Goal: Task Accomplishment & Management: Complete application form

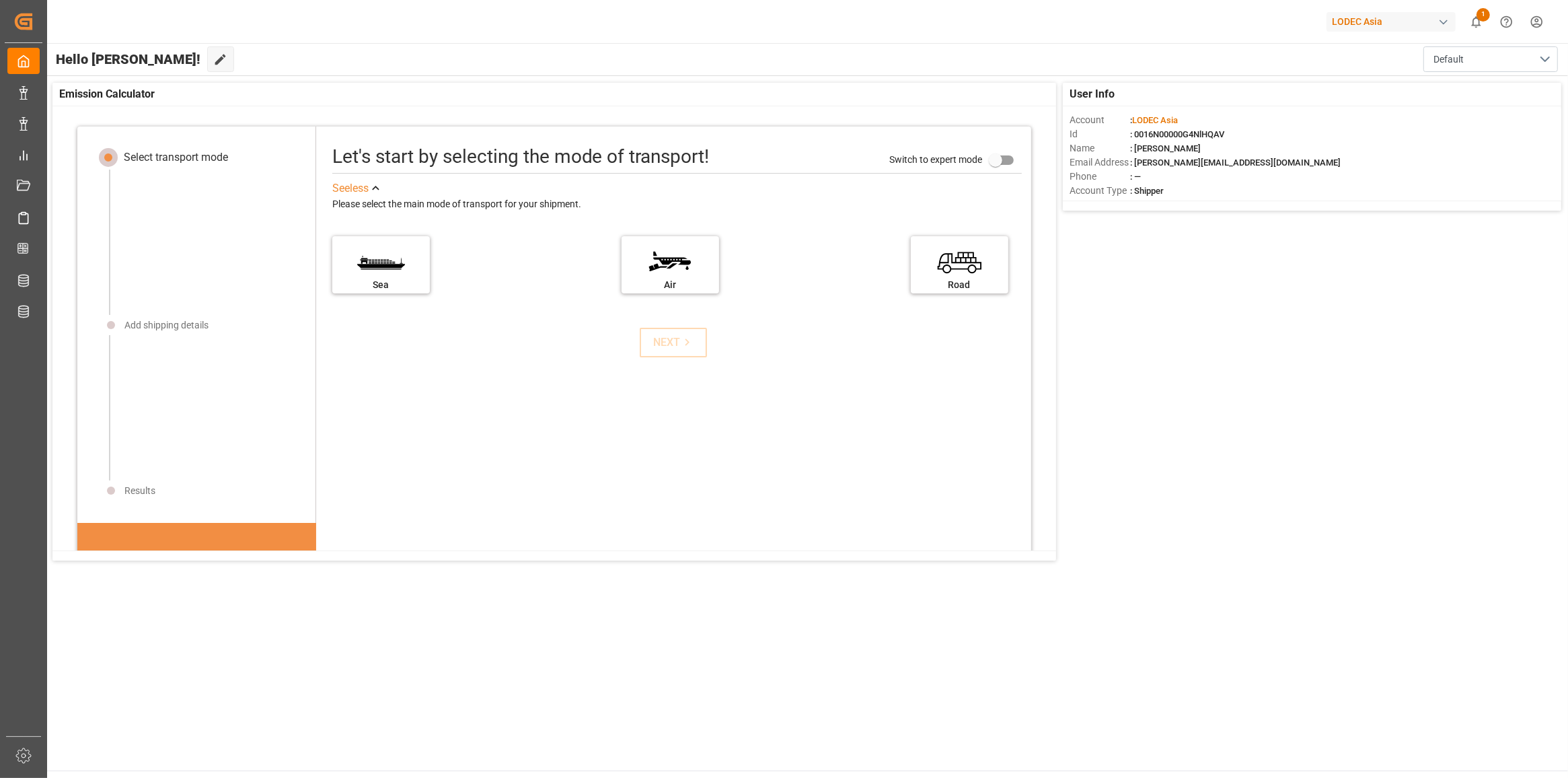
drag, startPoint x: 464, startPoint y: 389, endPoint x: 421, endPoint y: 372, distance: 46.2
click at [466, 389] on div "Let's start by selecting the mode of transport! Switch to expert mode See less …" at bounding box center [673, 470] width 715 height 661
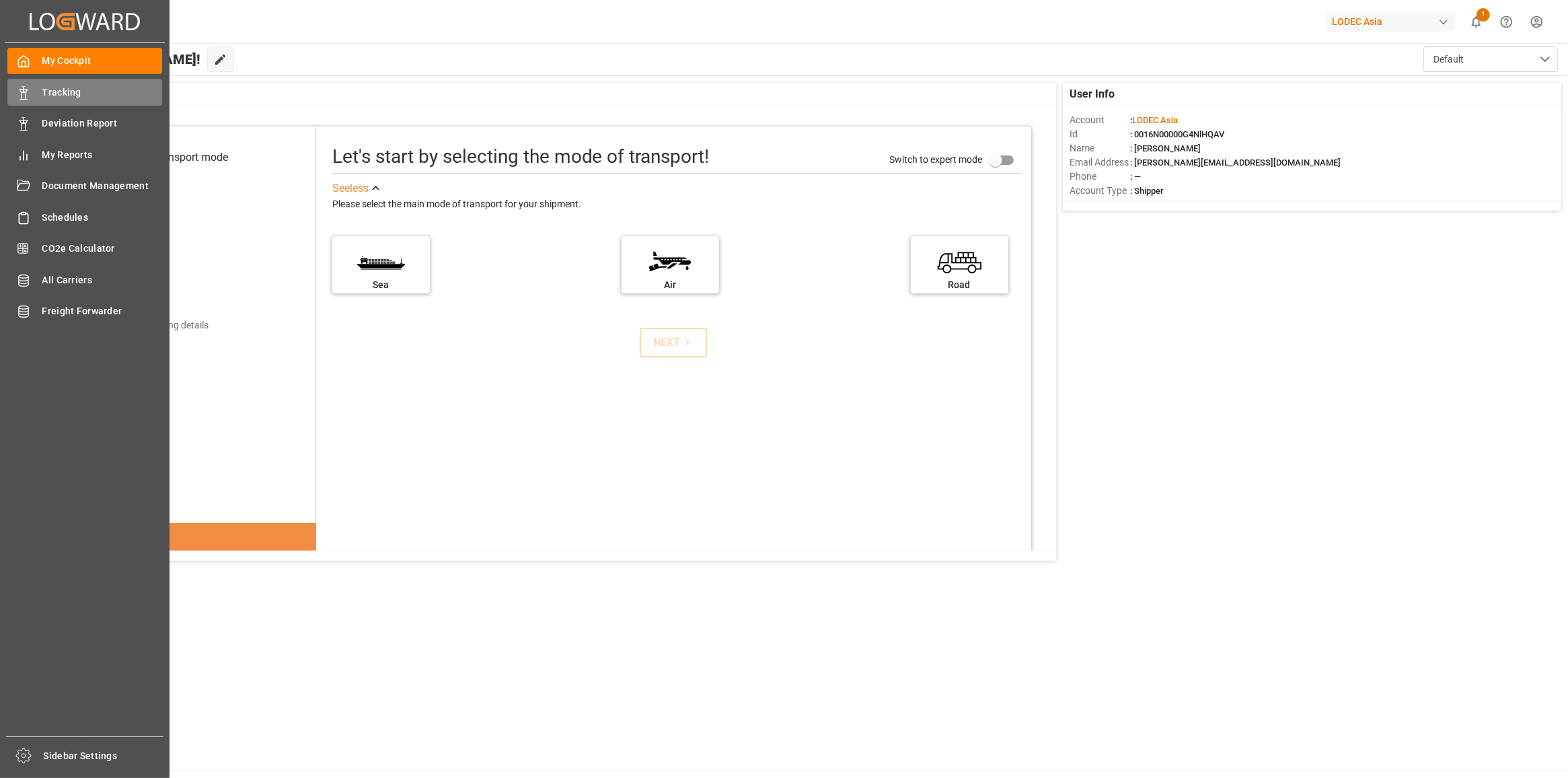
click at [22, 92] on polygon at bounding box center [21, 91] width 4 height 3
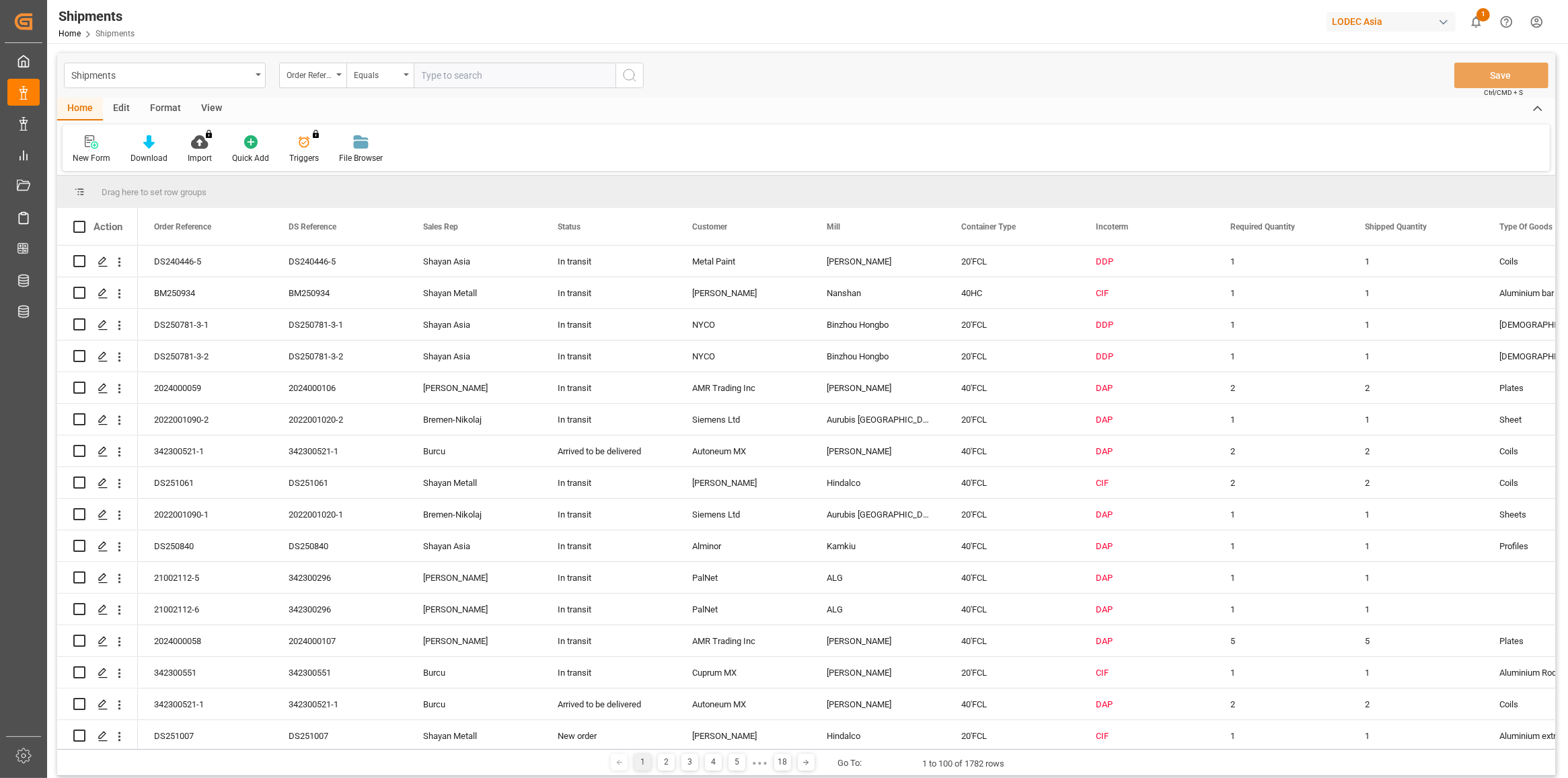
click at [98, 153] on div "New Form" at bounding box center [92, 158] width 38 height 12
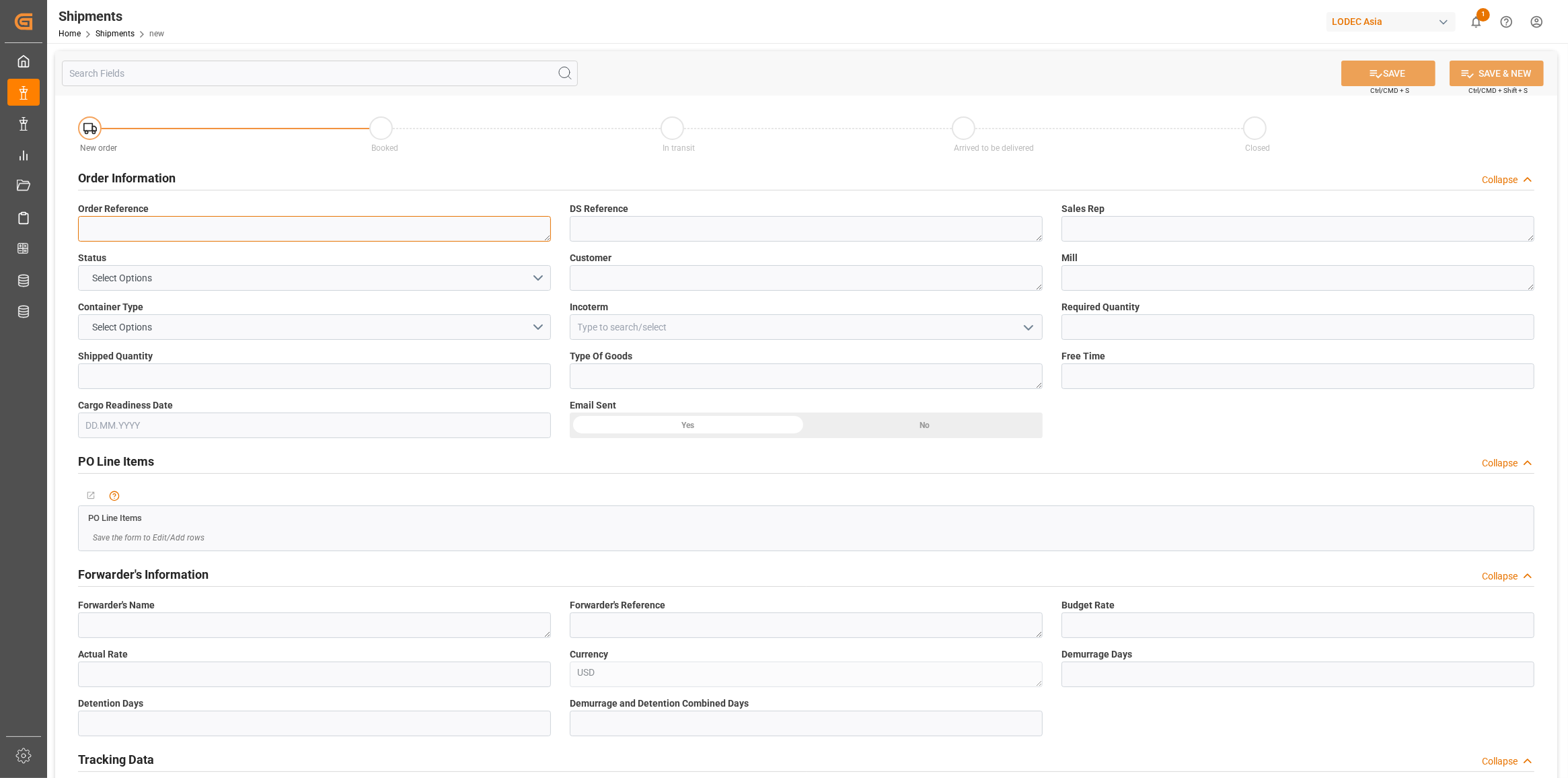
click at [235, 226] on textarea at bounding box center [314, 229] width 472 height 26
drag, startPoint x: 212, startPoint y: 220, endPoint x: -116, endPoint y: 214, distance: 328.1
click at [0, 214] on html "Created by potrace 1.15, written by Peter Selinger 2001-2017 Created by potrace…" at bounding box center [784, 389] width 1568 height 778
type textarea "342300532-3 / 556-2"
click at [695, 233] on textarea at bounding box center [806, 229] width 472 height 26
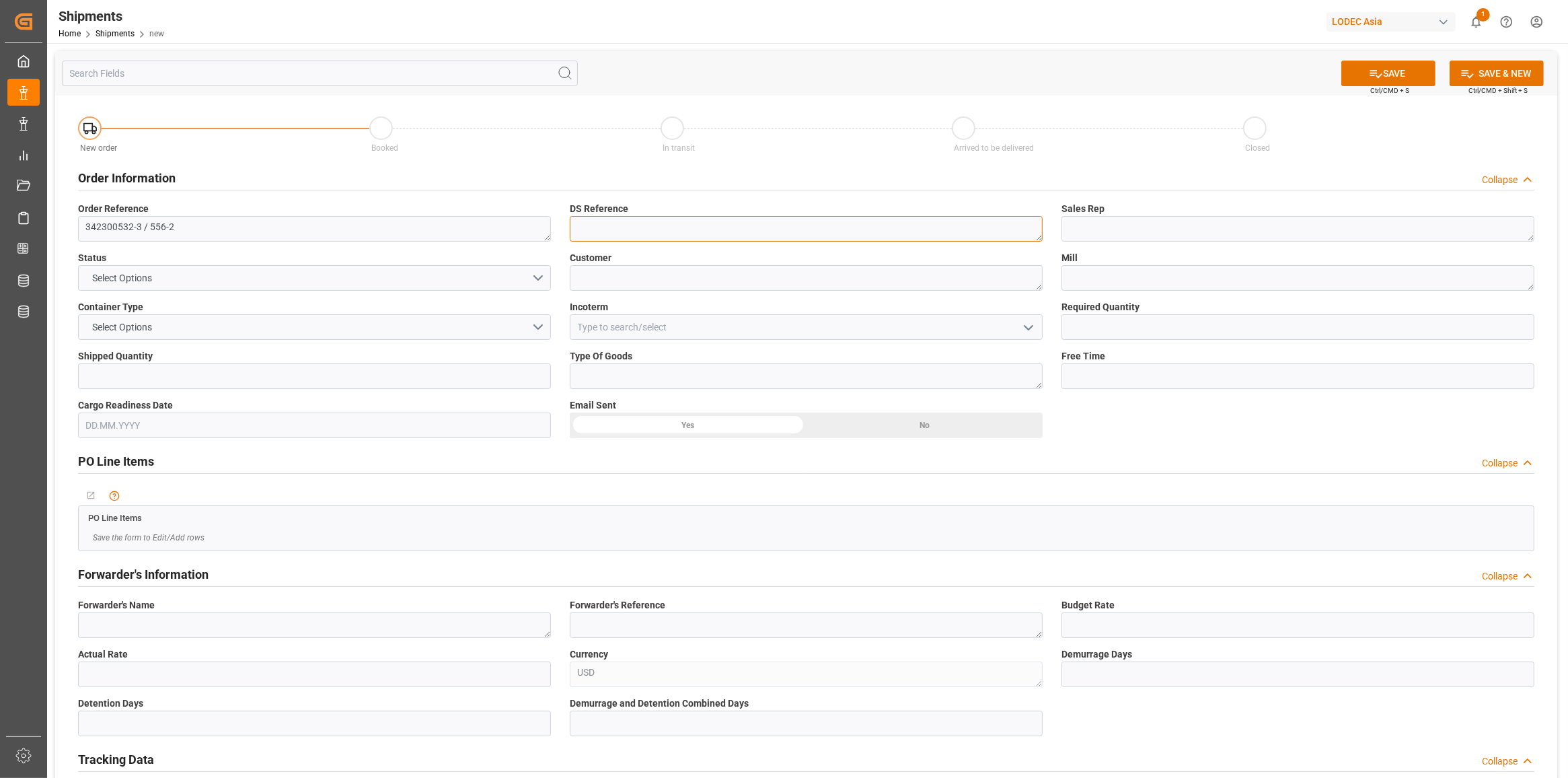
paste textarea "342300532-3 / 556-2"
type textarea "342300532-3 / 556-2"
click at [1118, 220] on textarea at bounding box center [1298, 229] width 472 height 26
type textarea "L"
type textarea "N"
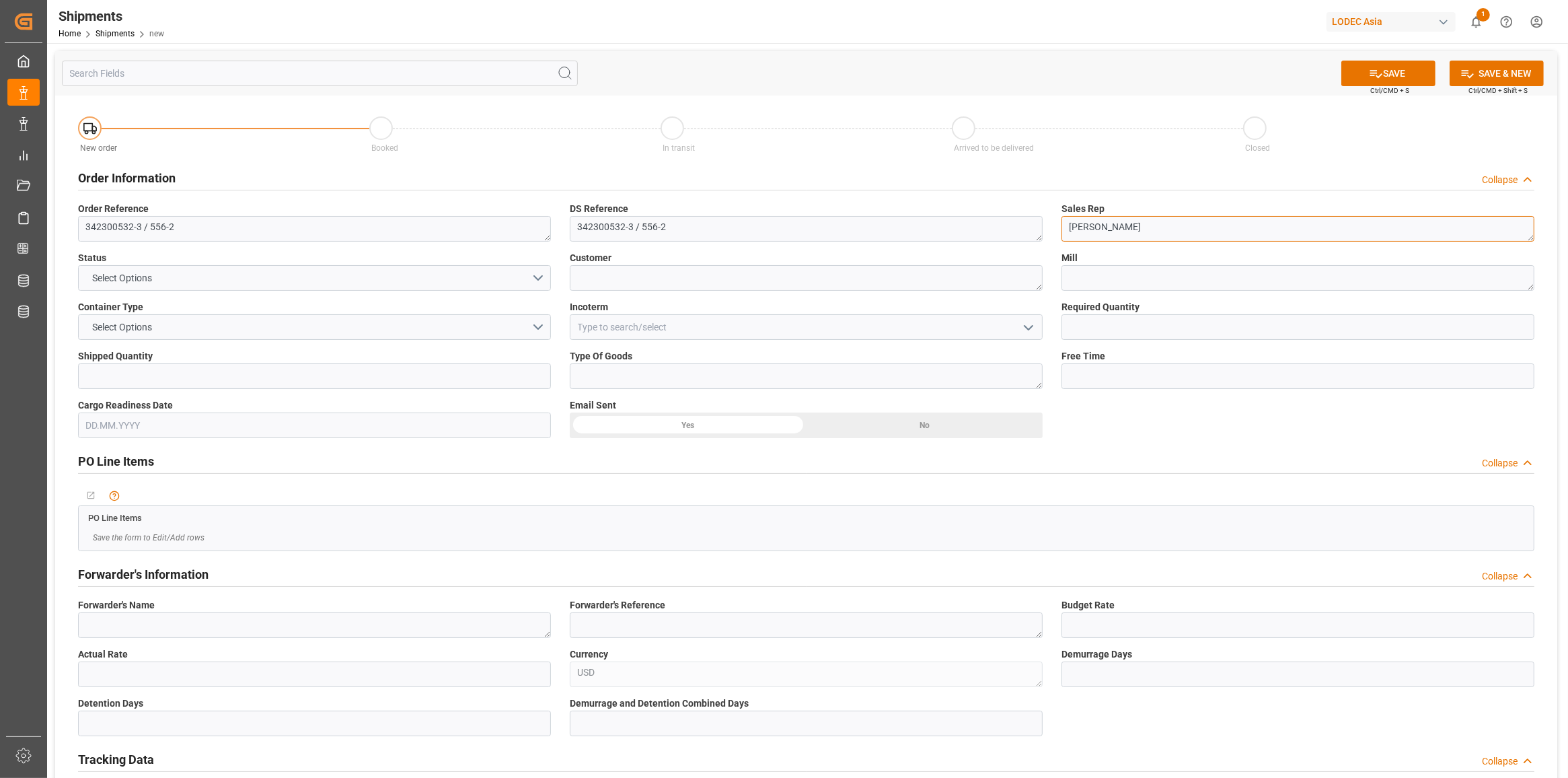
type textarea "[PERSON_NAME]"
click at [535, 271] on button "Select Options" at bounding box center [314, 278] width 472 height 26
click at [217, 340] on div "IN TRANSIT" at bounding box center [314, 337] width 472 height 28
click at [694, 287] on textarea at bounding box center [806, 278] width 472 height 26
type textarea "C"
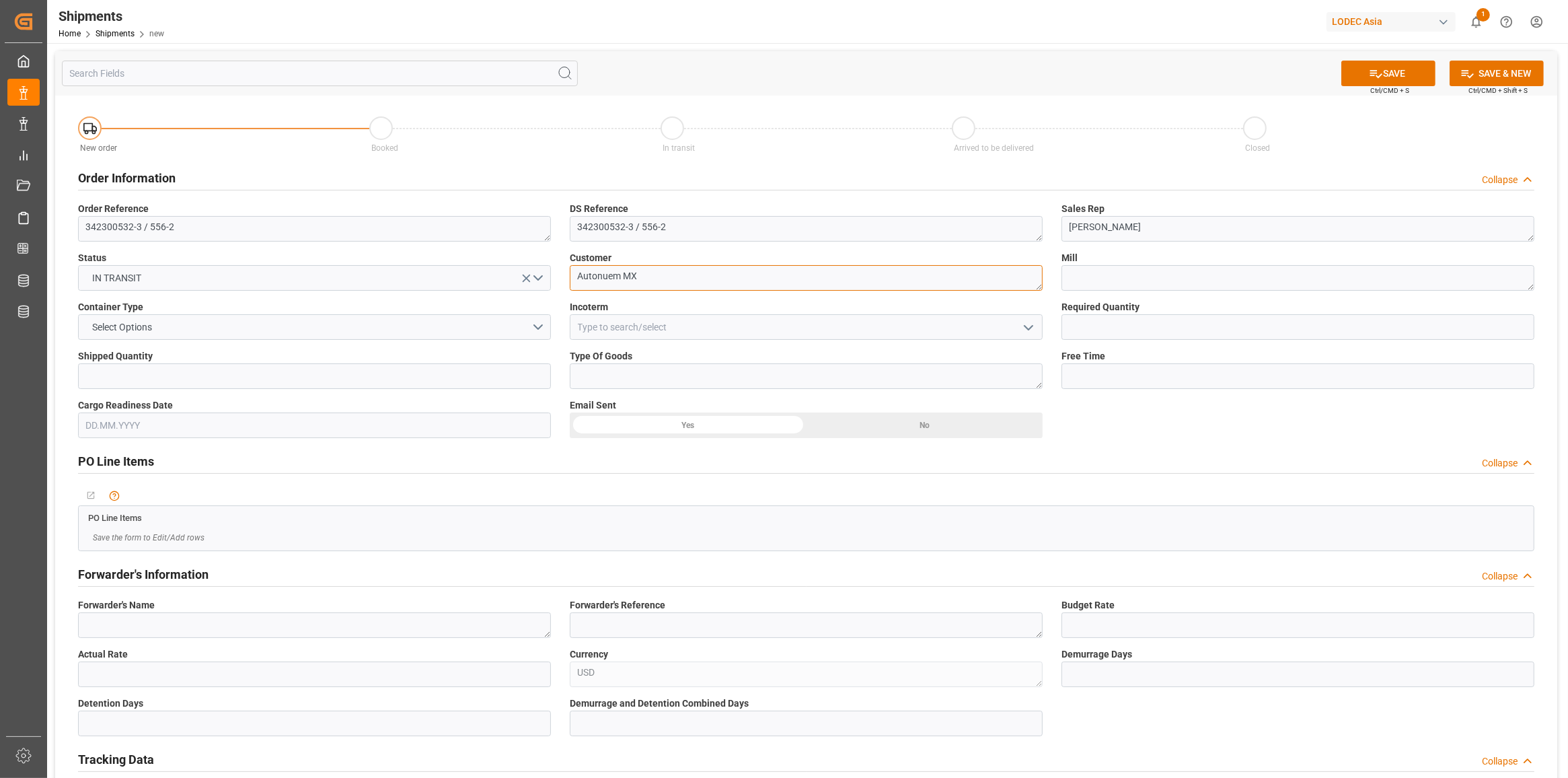
type textarea "Autonuem MX"
type textarea "[PERSON_NAME] + [PERSON_NAME]"
click at [505, 327] on button "Select Options" at bounding box center [314, 327] width 472 height 26
click at [260, 445] on div "40'FCL" at bounding box center [314, 443] width 472 height 28
click at [619, 345] on div "Type Of Goods" at bounding box center [806, 369] width 491 height 49
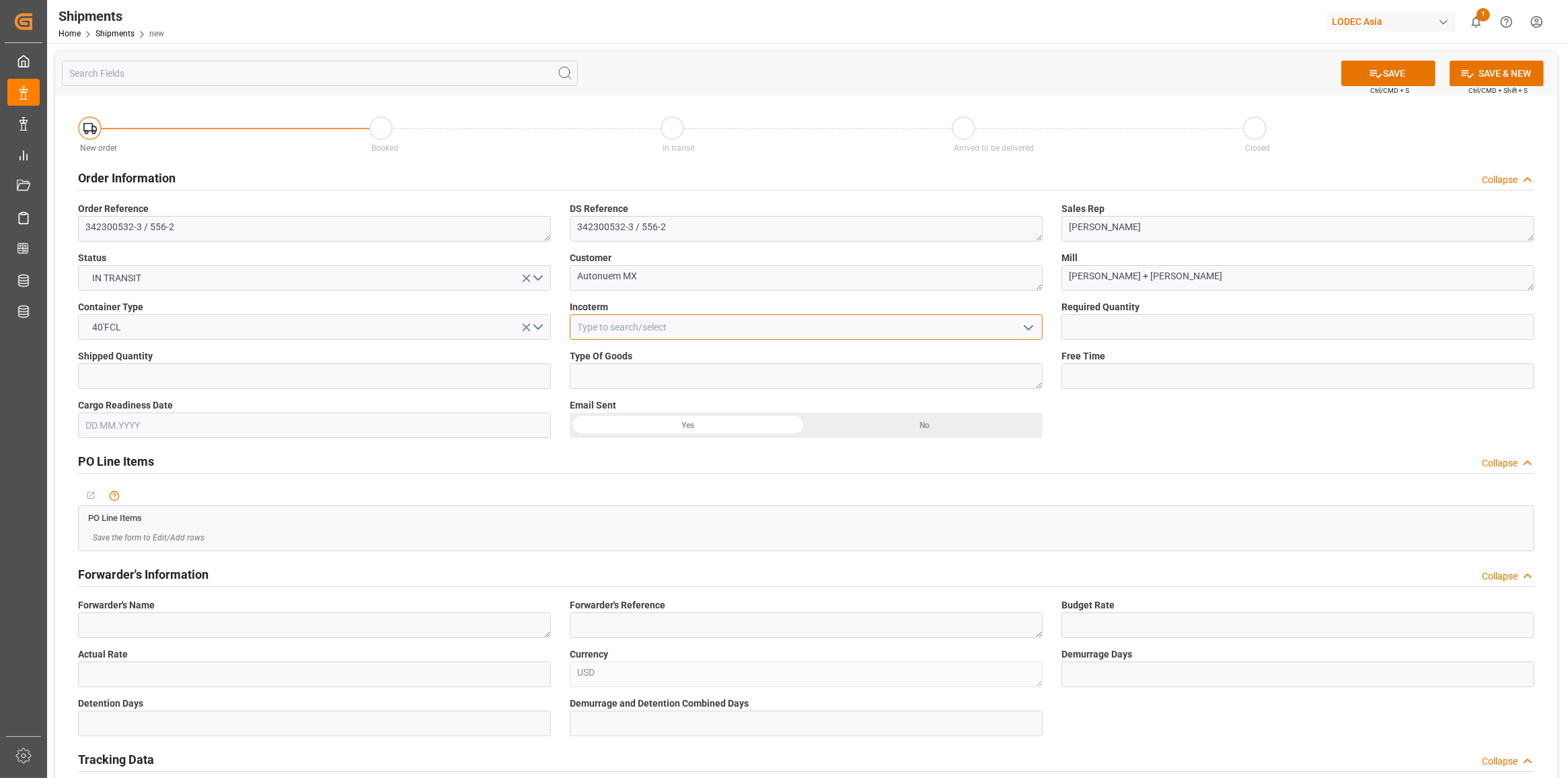
click at [605, 328] on input at bounding box center [806, 327] width 472 height 26
click at [609, 343] on div "DAP" at bounding box center [806, 357] width 472 height 30
type input "DAP"
click at [1167, 317] on input "text" at bounding box center [1298, 327] width 472 height 26
type input "2"
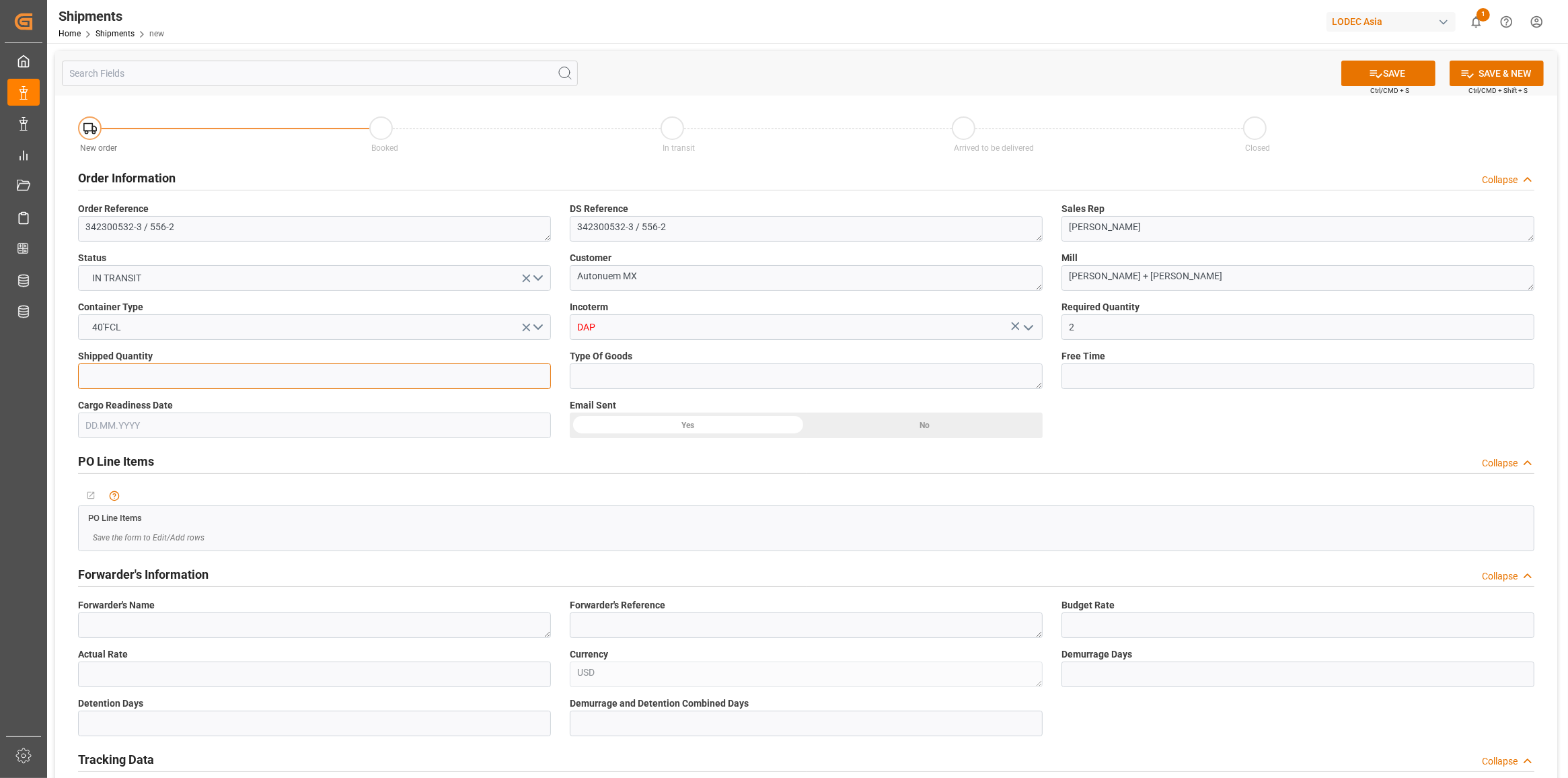
click at [427, 385] on input "text" at bounding box center [314, 377] width 472 height 26
type input "2"
click at [671, 376] on textarea at bounding box center [806, 377] width 472 height 26
type textarea "Coils"
type input "21"
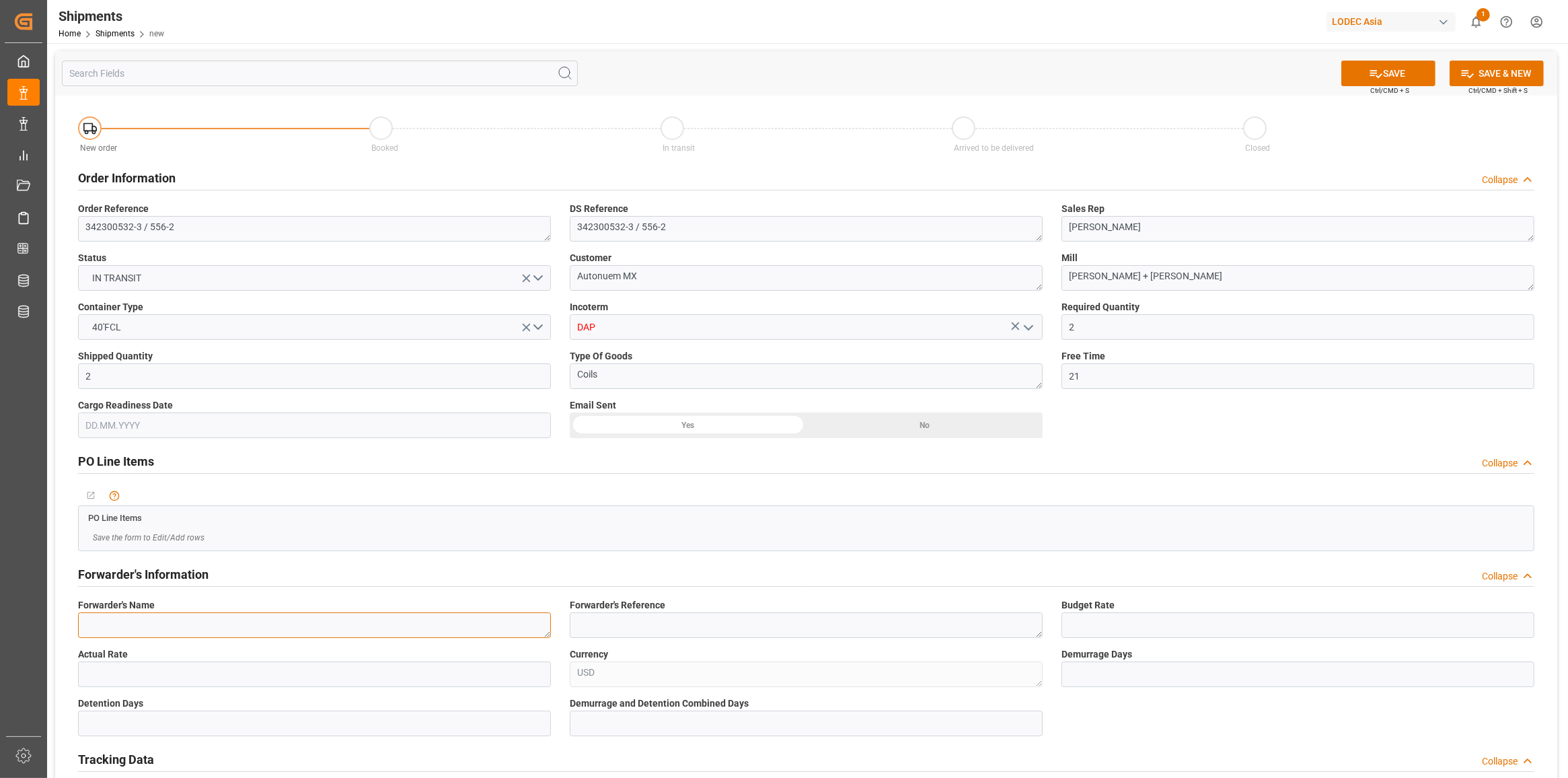
click at [201, 617] on textarea at bounding box center [314, 625] width 472 height 26
type textarea "WJYT"
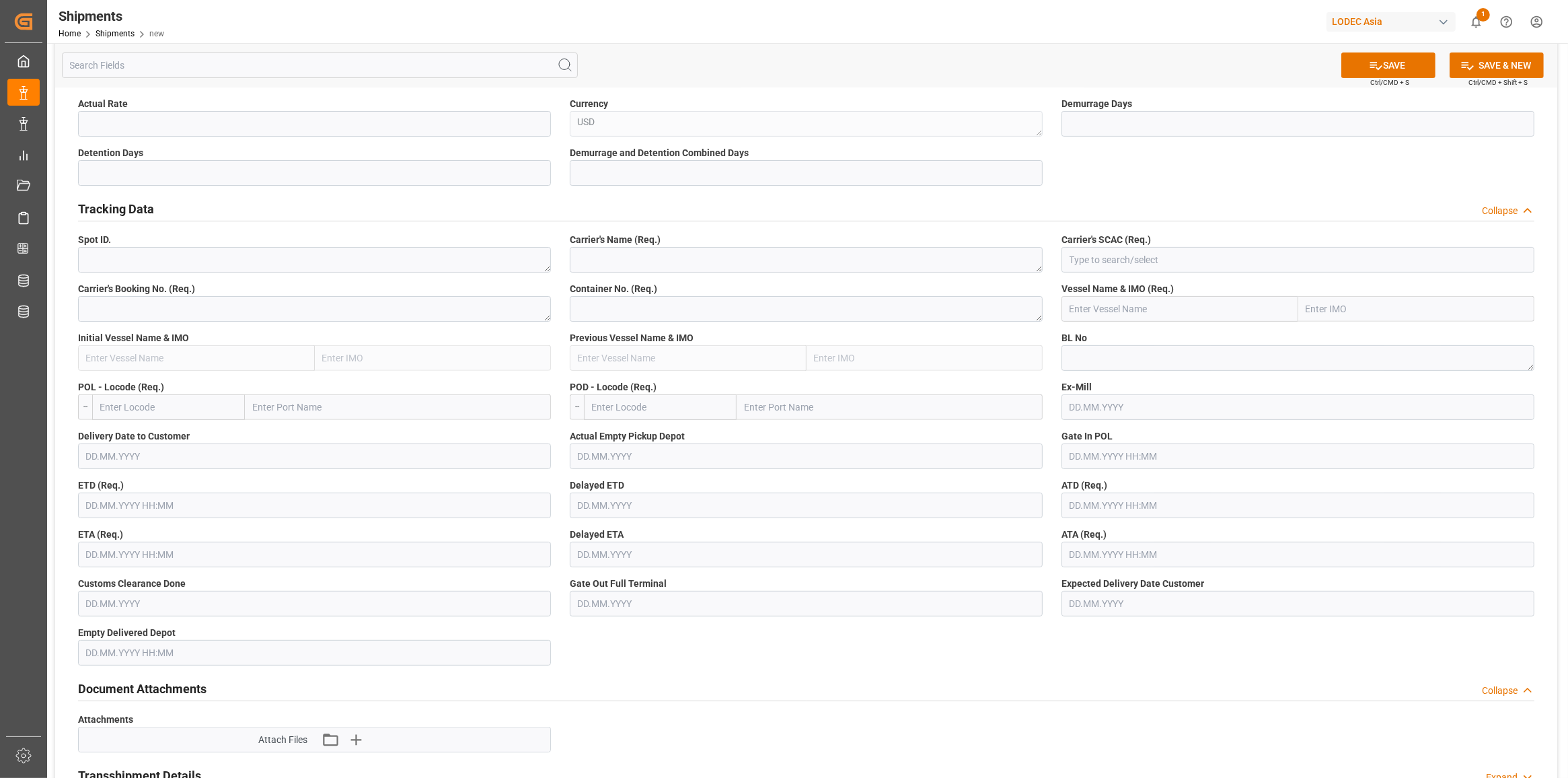
scroll to position [505, 0]
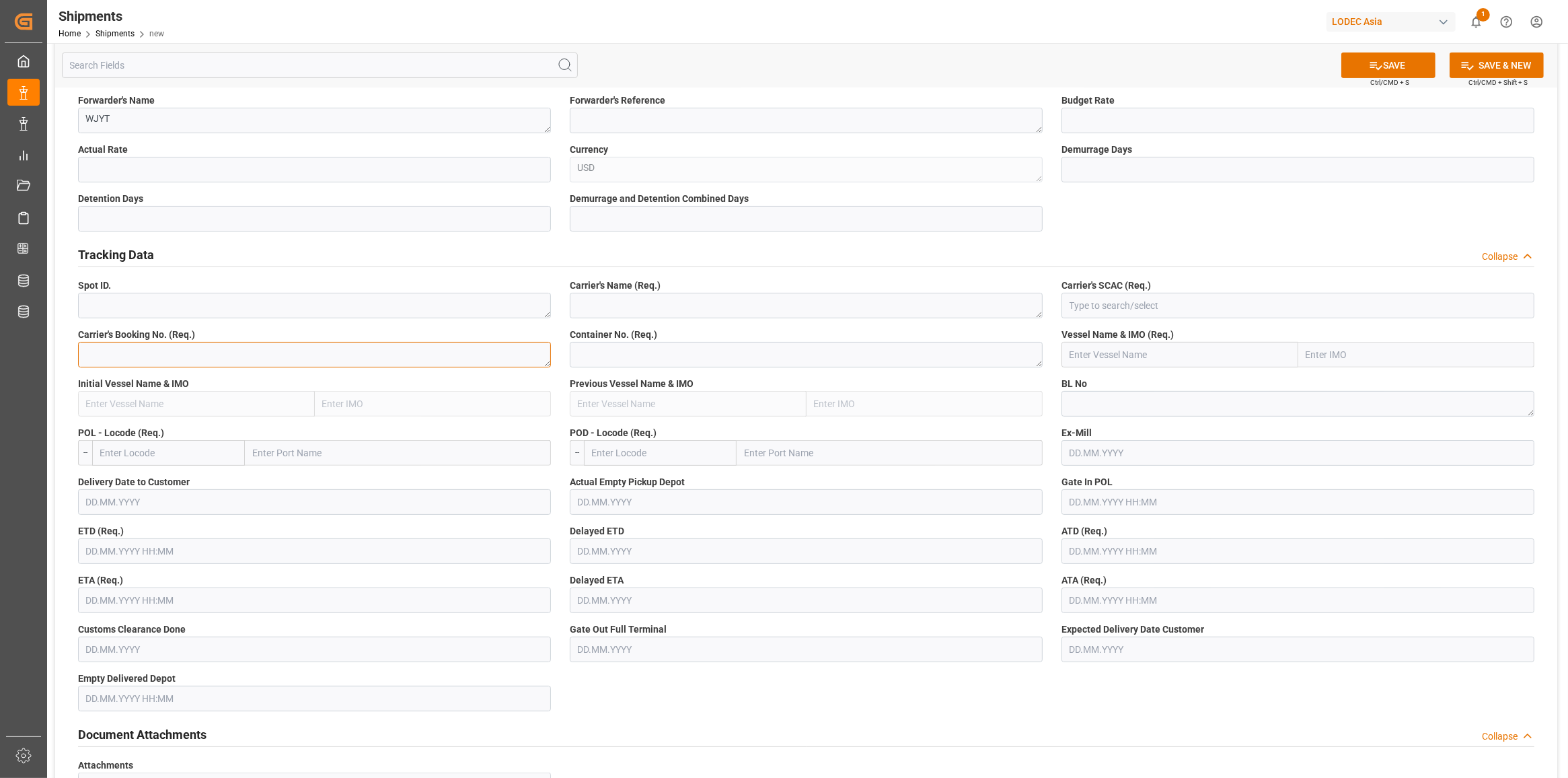
drag, startPoint x: 199, startPoint y: 352, endPoint x: 205, endPoint y: 358, distance: 8.5
click at [203, 354] on textarea at bounding box center [314, 355] width 472 height 26
type textarea "2764146320"
click at [1175, 395] on textarea at bounding box center [1298, 404] width 472 height 26
type textarea "OOLU2764146320"
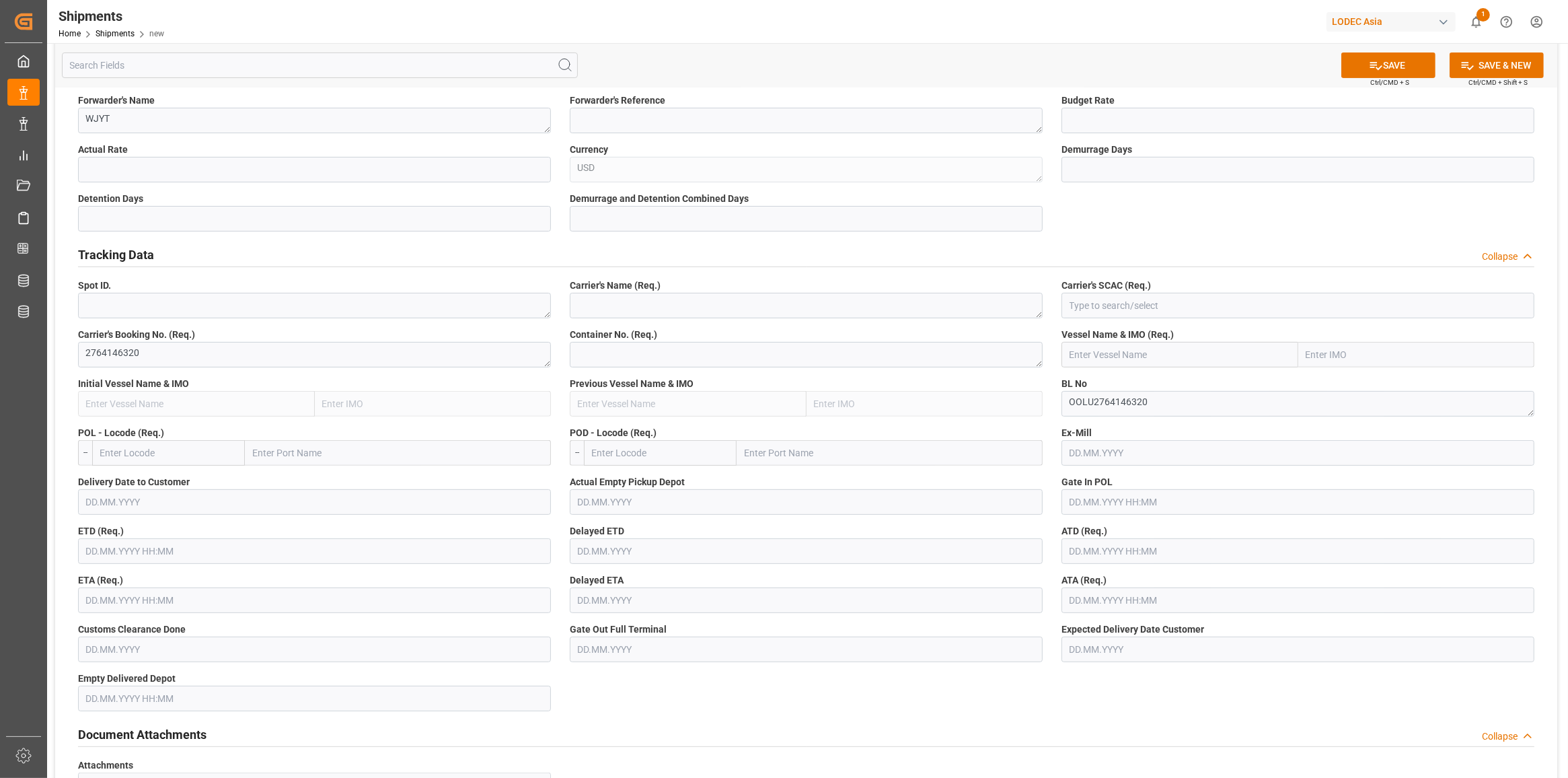
click at [677, 286] on label "Carrier's Name (Req.)" at bounding box center [806, 286] width 472 height 14
click at [672, 287] on label "Carrier's Name (Req.)" at bounding box center [806, 286] width 472 height 14
click at [711, 310] on textarea at bounding box center [806, 305] width 472 height 26
type textarea "OOCL"
click at [1289, 302] on input at bounding box center [1298, 305] width 472 height 26
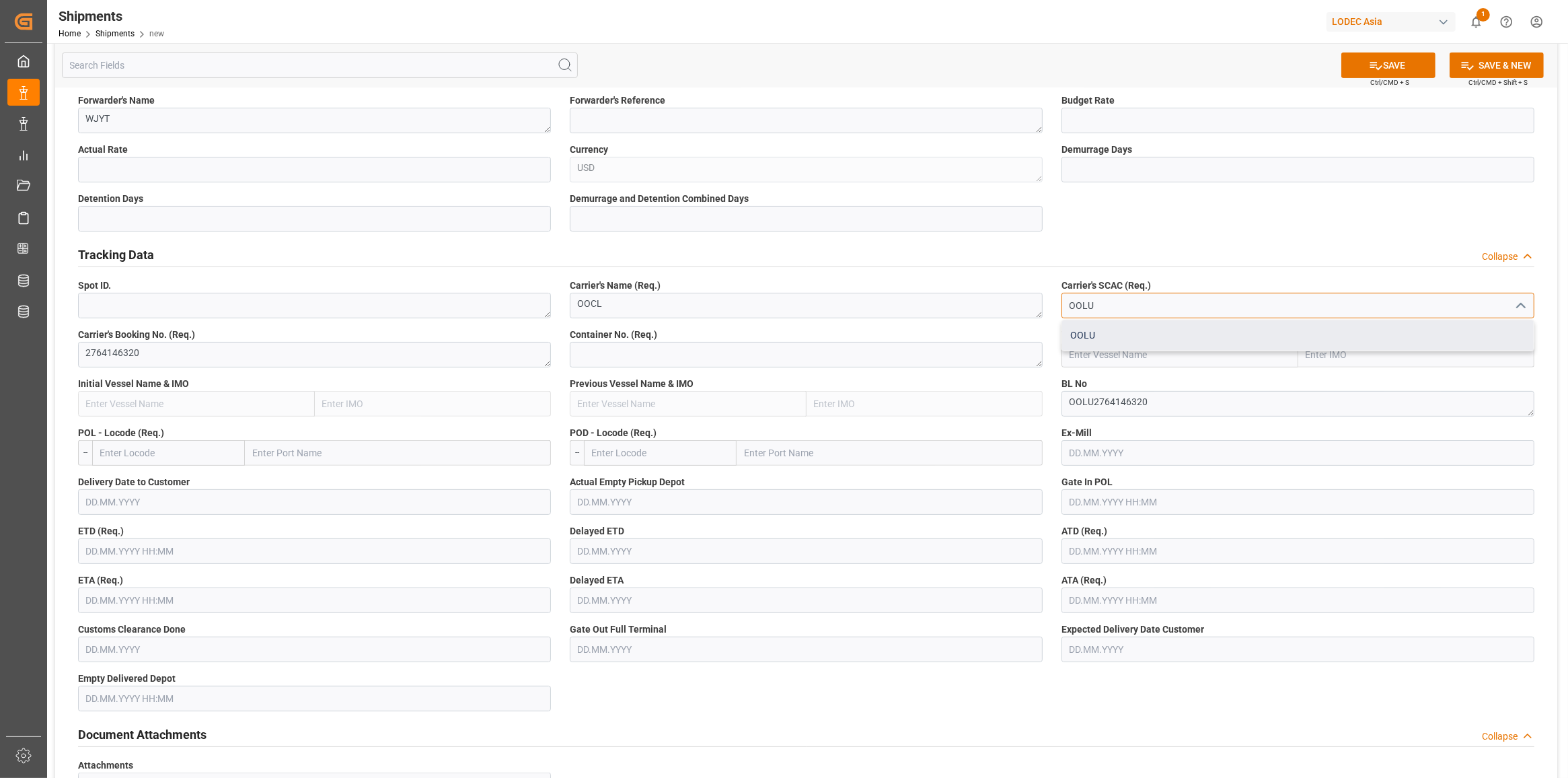
click at [1192, 338] on div "OOLU" at bounding box center [1298, 336] width 472 height 30
type input "OOLU"
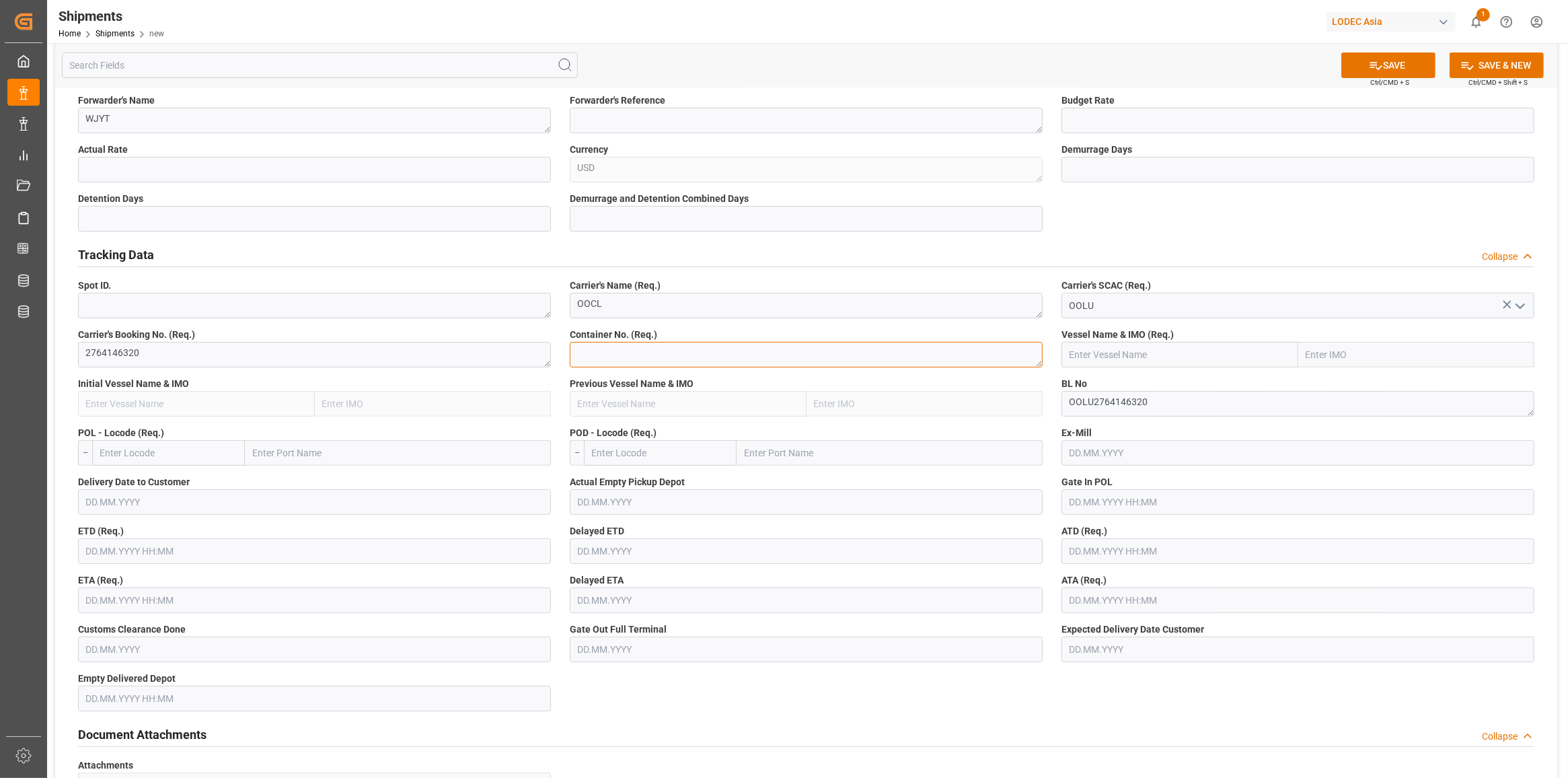
drag, startPoint x: 658, startPoint y: 352, endPoint x: 656, endPoint y: 361, distance: 9.2
click at [657, 351] on textarea at bounding box center [806, 355] width 472 height 26
type textarea "OOLU9222808"
click at [1133, 347] on input "text" at bounding box center [1180, 355] width 237 height 26
type input "CSCL WINTER"
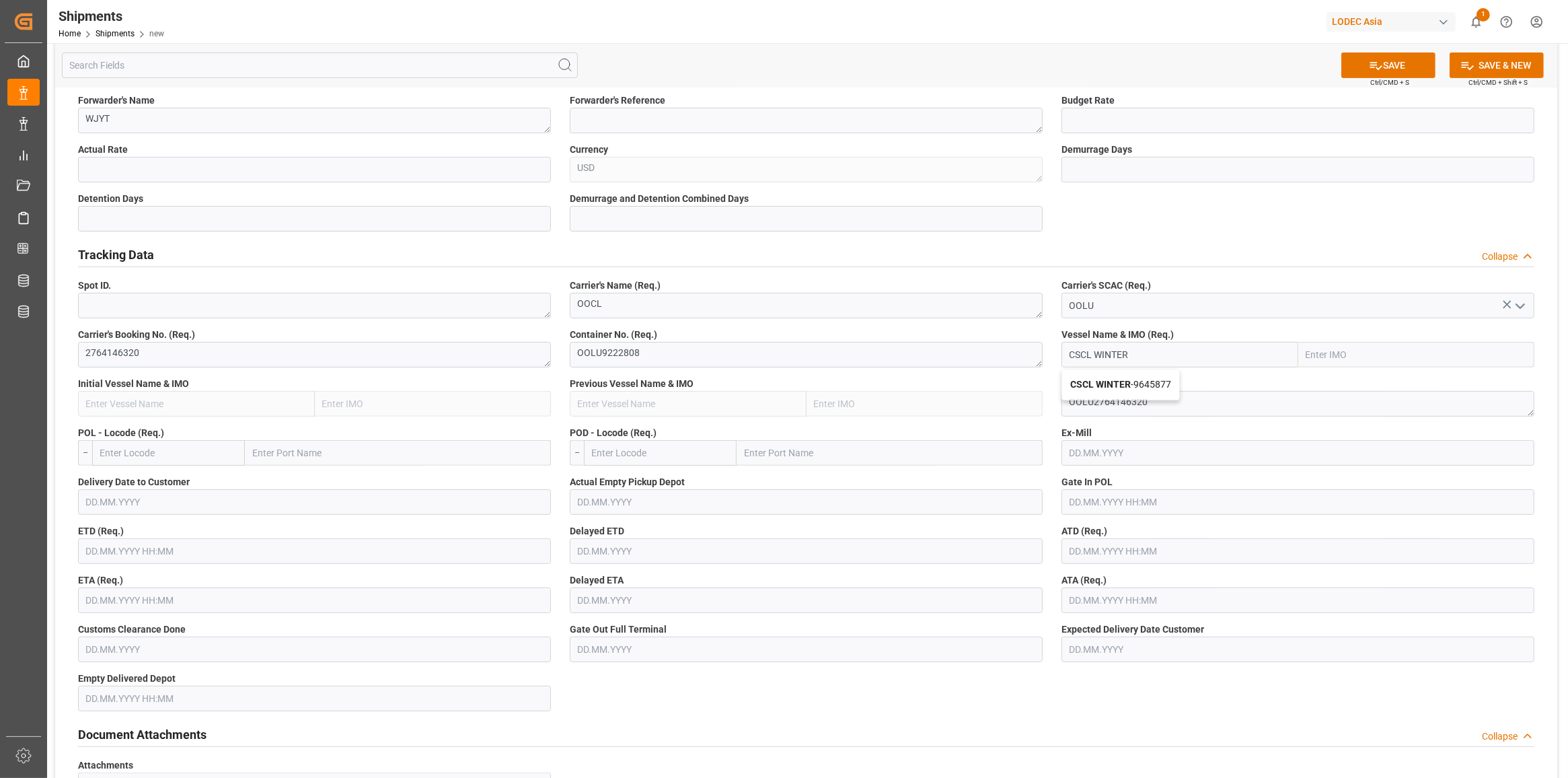
click at [1125, 387] on b "CSCL WINTER" at bounding box center [1100, 384] width 61 height 11
type input "9645877"
type input "CSCL WINTER"
click at [170, 448] on input "text" at bounding box center [169, 453] width 153 height 26
type input "Q"
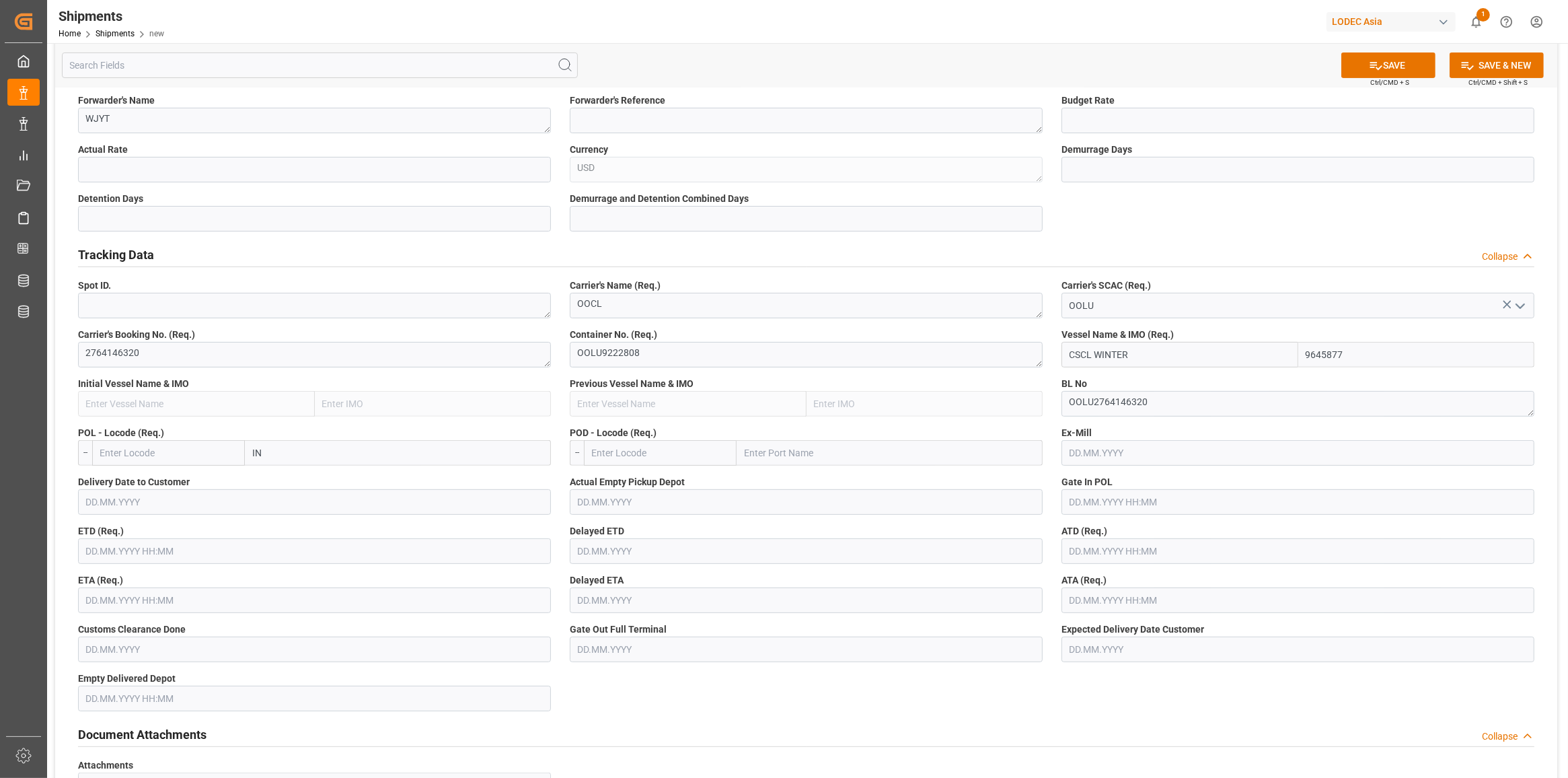
type input "I"
type input "QINGDAO"
click at [294, 515] on b "Qingdao Pt" at bounding box center [277, 513] width 48 height 11
type input "CNQDG"
type input "Qingdao Pt"
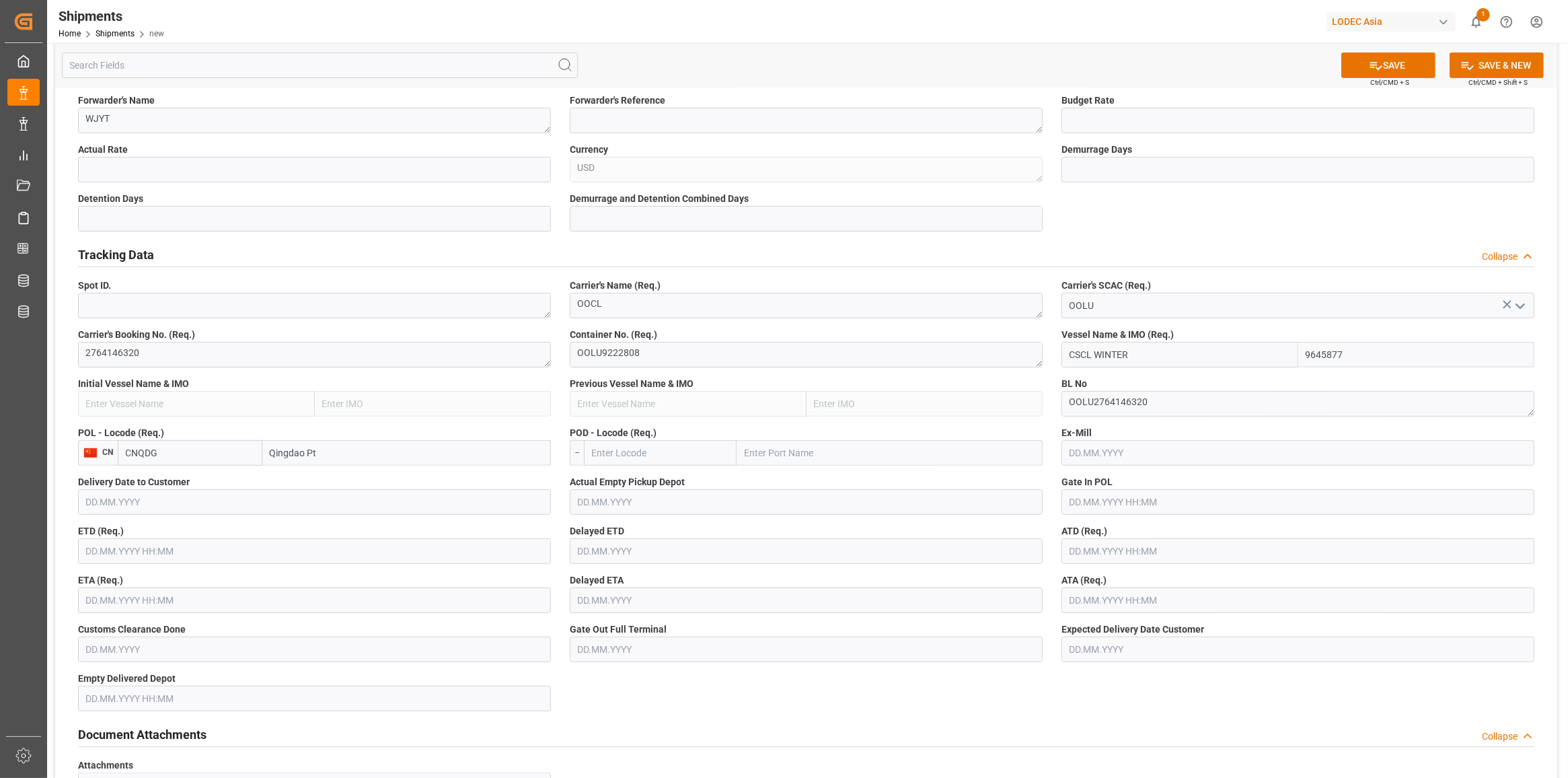
click at [607, 455] on input "text" at bounding box center [660, 453] width 153 height 26
type input "MXZLO"
type input "Manzanillo"
type input "MXZLO"
click at [198, 557] on input "text" at bounding box center [314, 551] width 472 height 26
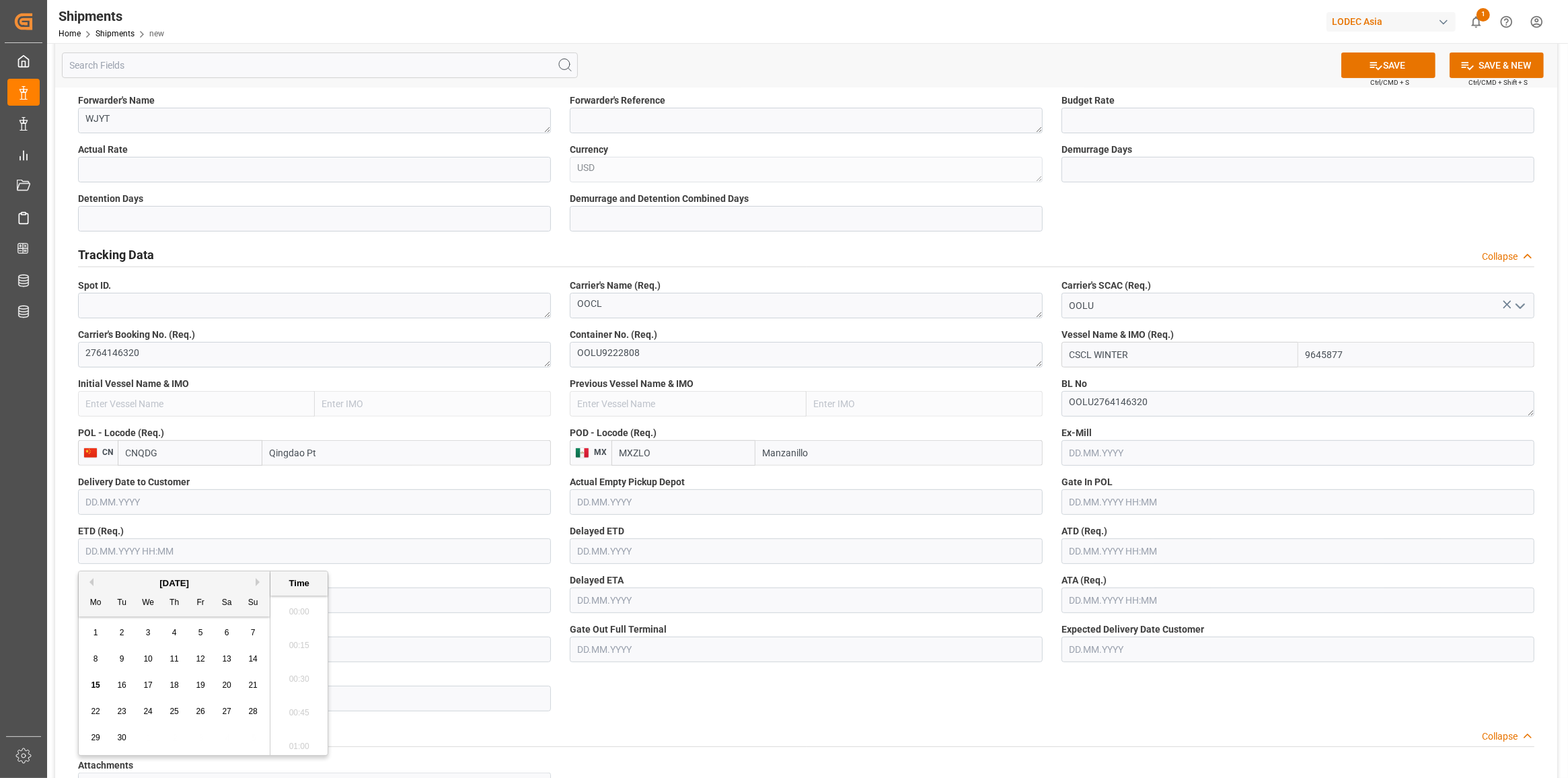
scroll to position [1922, 0]
click at [667, 724] on div "Document Attachments Collapse" at bounding box center [806, 733] width 1456 height 26
type input "[DATE] 00:00"
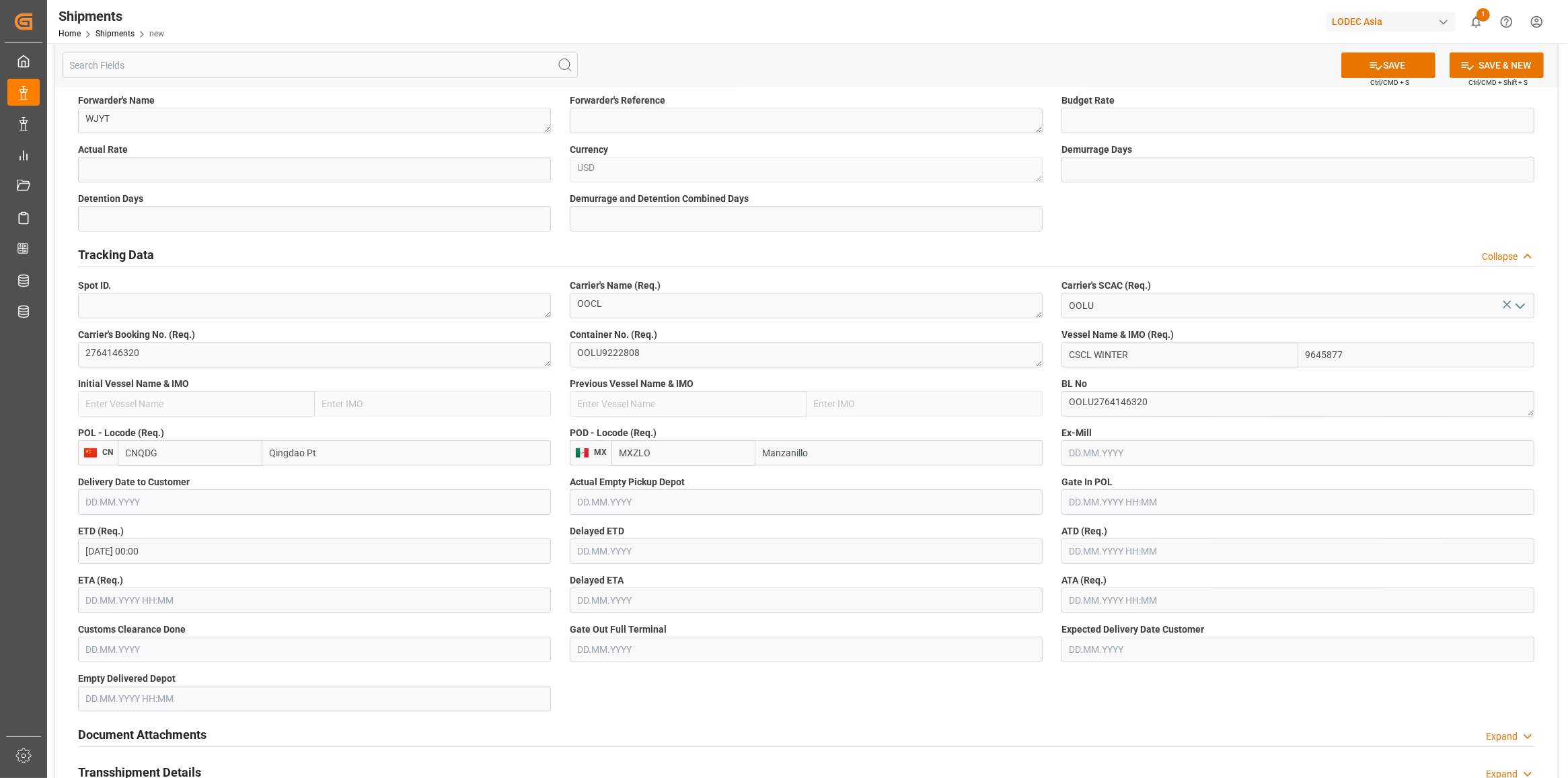
drag, startPoint x: 168, startPoint y: 599, endPoint x: 88, endPoint y: 653, distance: 96.5
click at [167, 599] on input "text" at bounding box center [314, 600] width 472 height 26
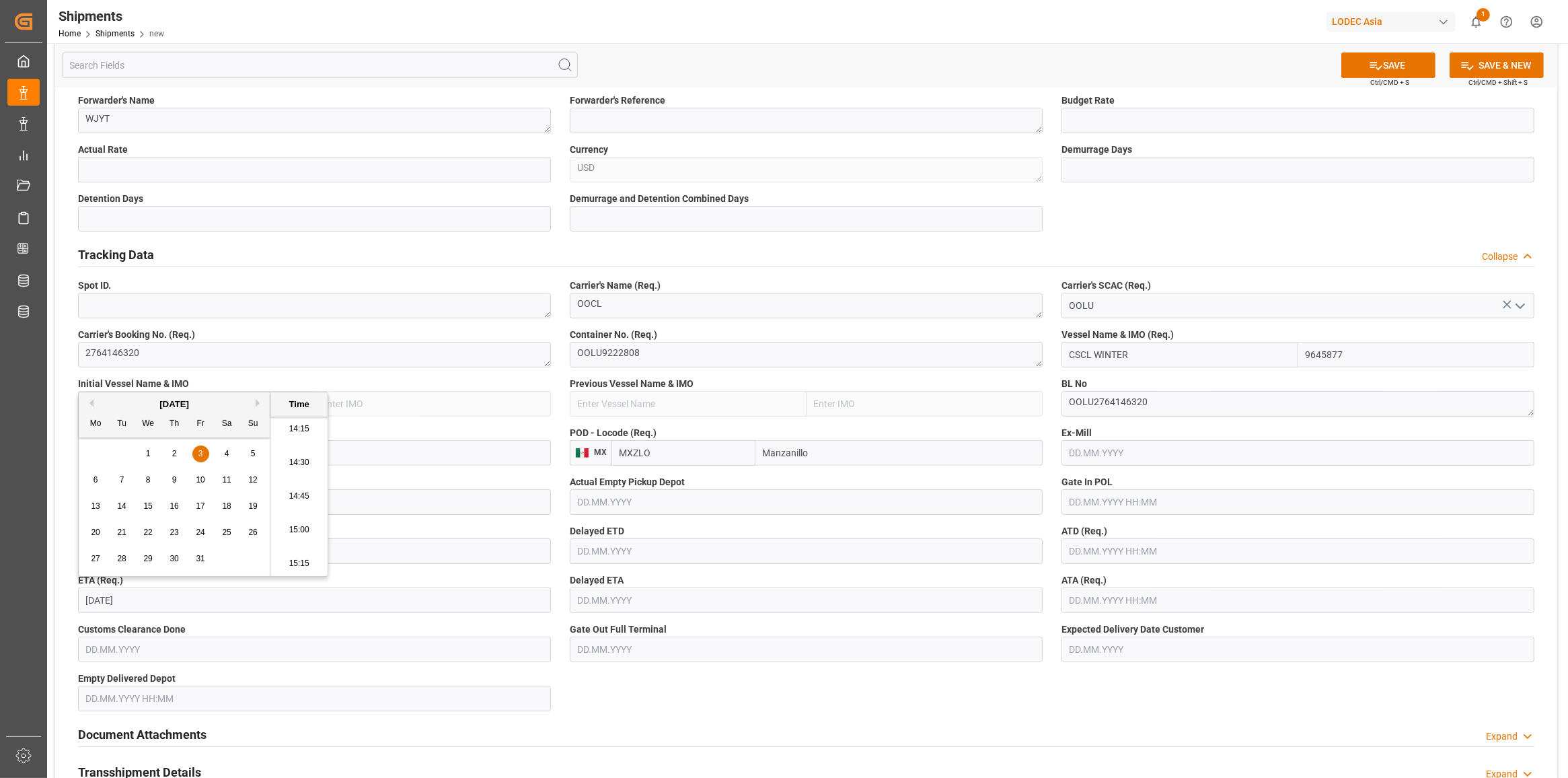
type input "[DATE] 00:00"
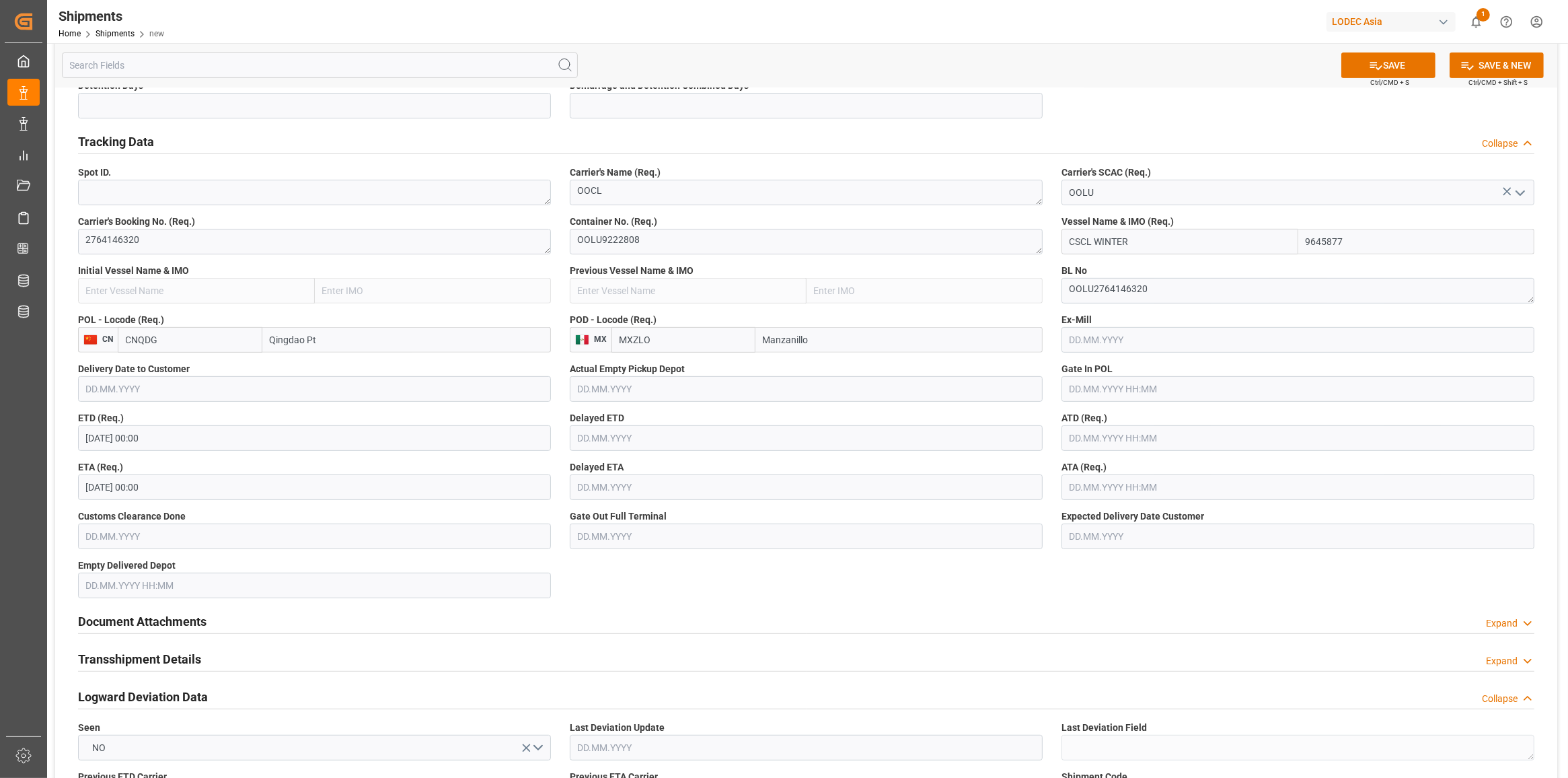
scroll to position [589, 0]
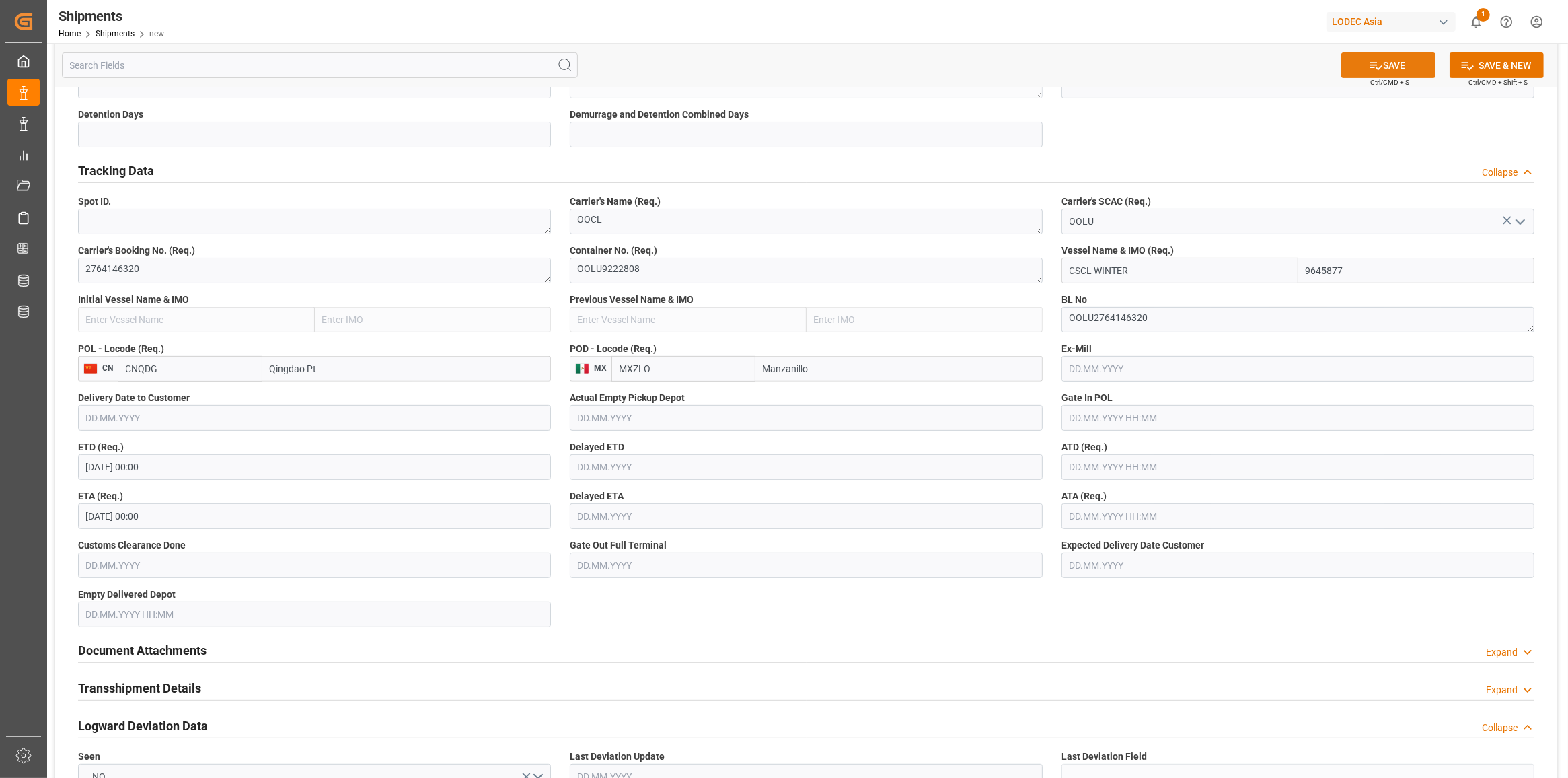
click at [1413, 64] on button "SAVE" at bounding box center [1388, 65] width 94 height 26
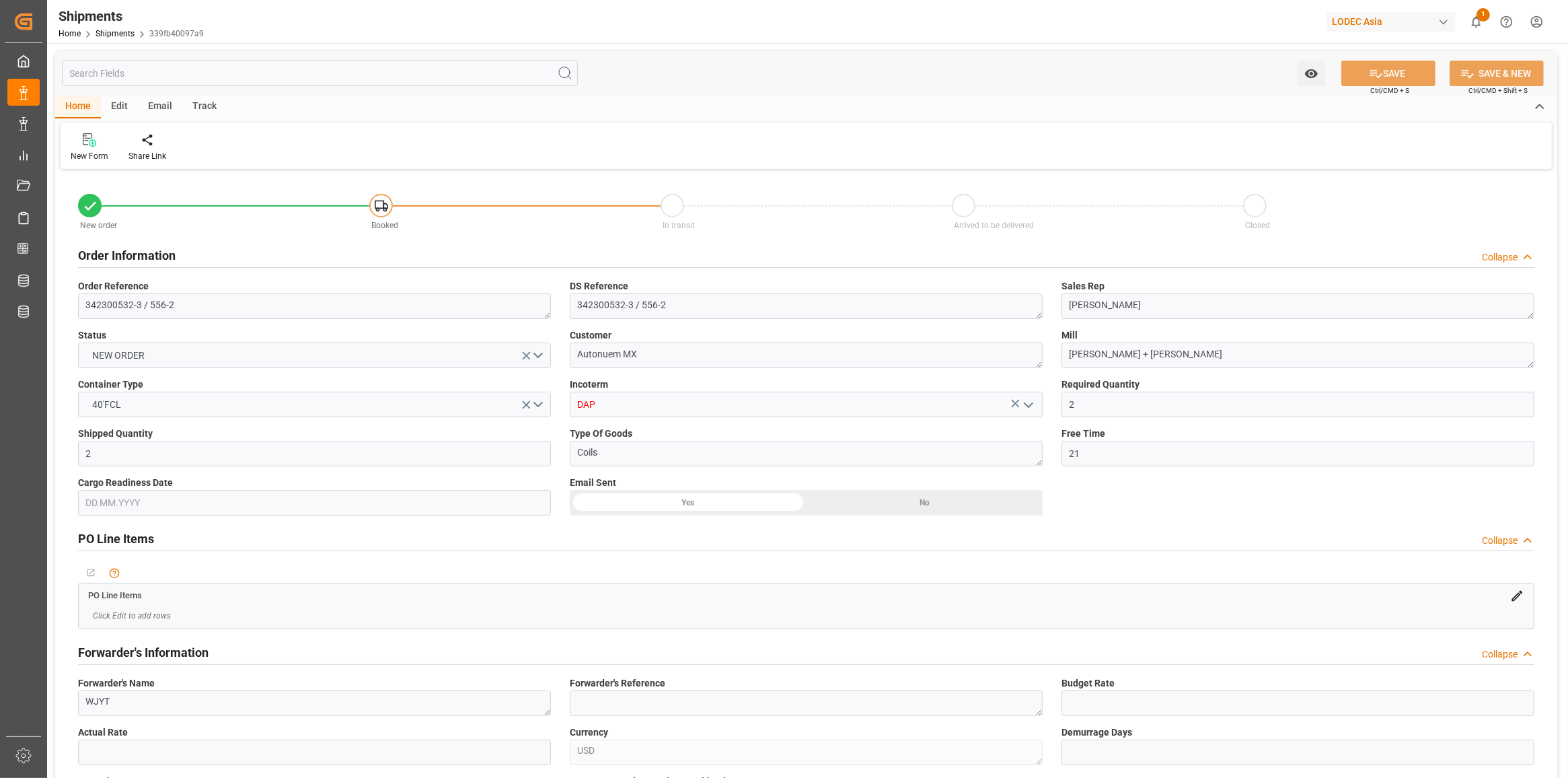
click at [129, 108] on div "Edit" at bounding box center [119, 107] width 37 height 23
click at [81, 147] on div "Duplicate" at bounding box center [88, 147] width 55 height 30
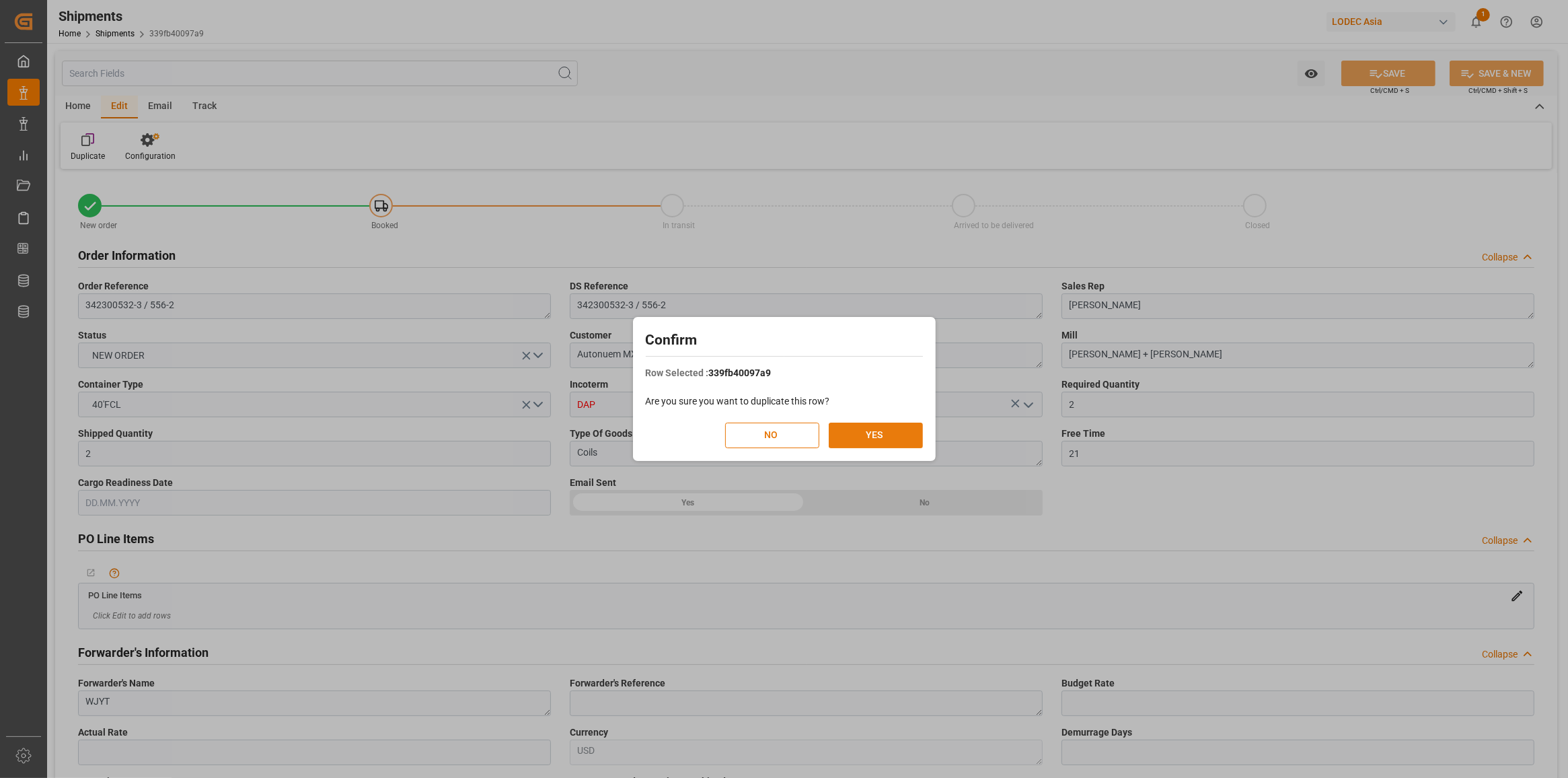
click at [855, 445] on button "YES" at bounding box center [875, 436] width 94 height 26
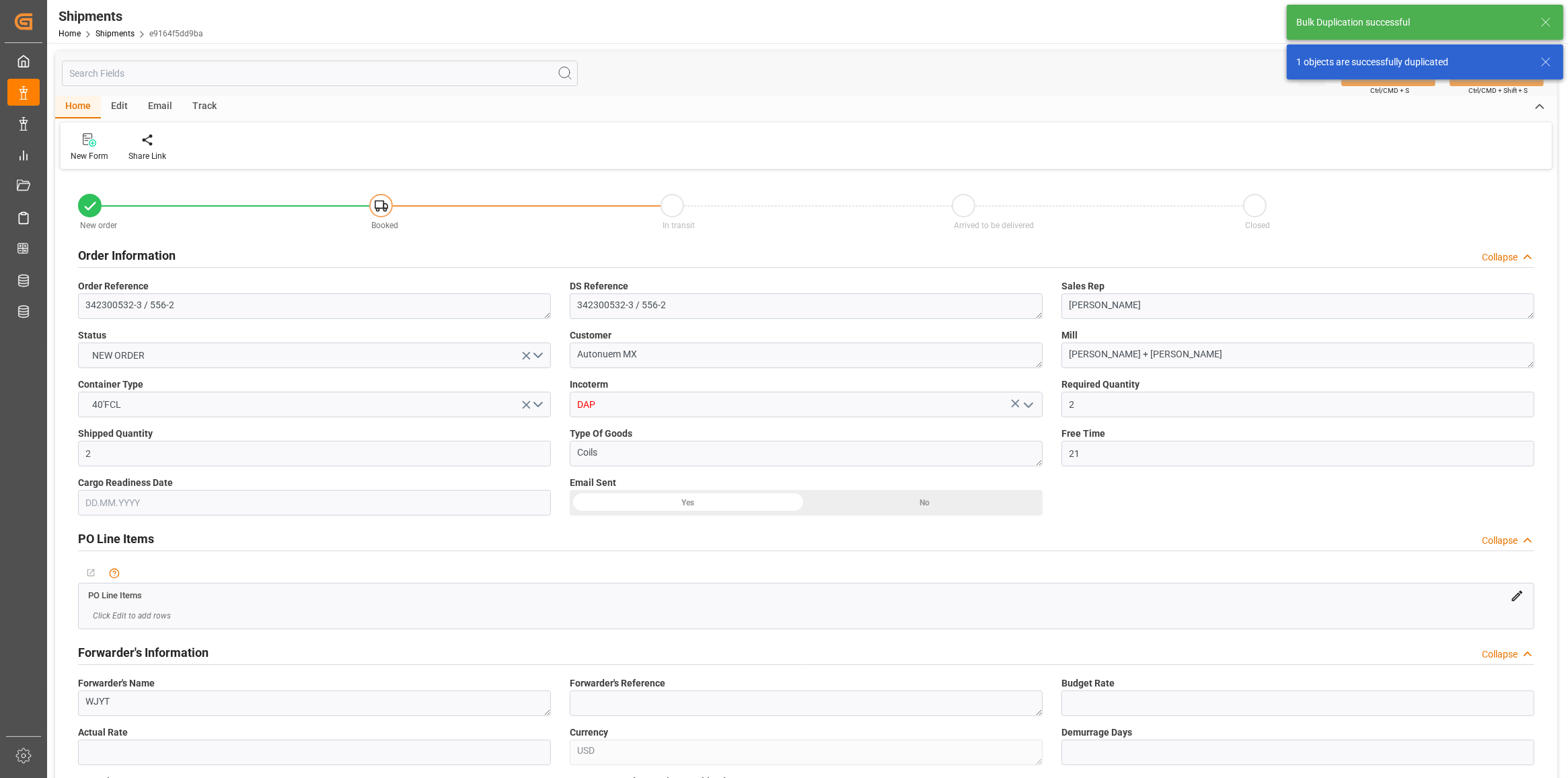
type input "[DATE] 00:00"
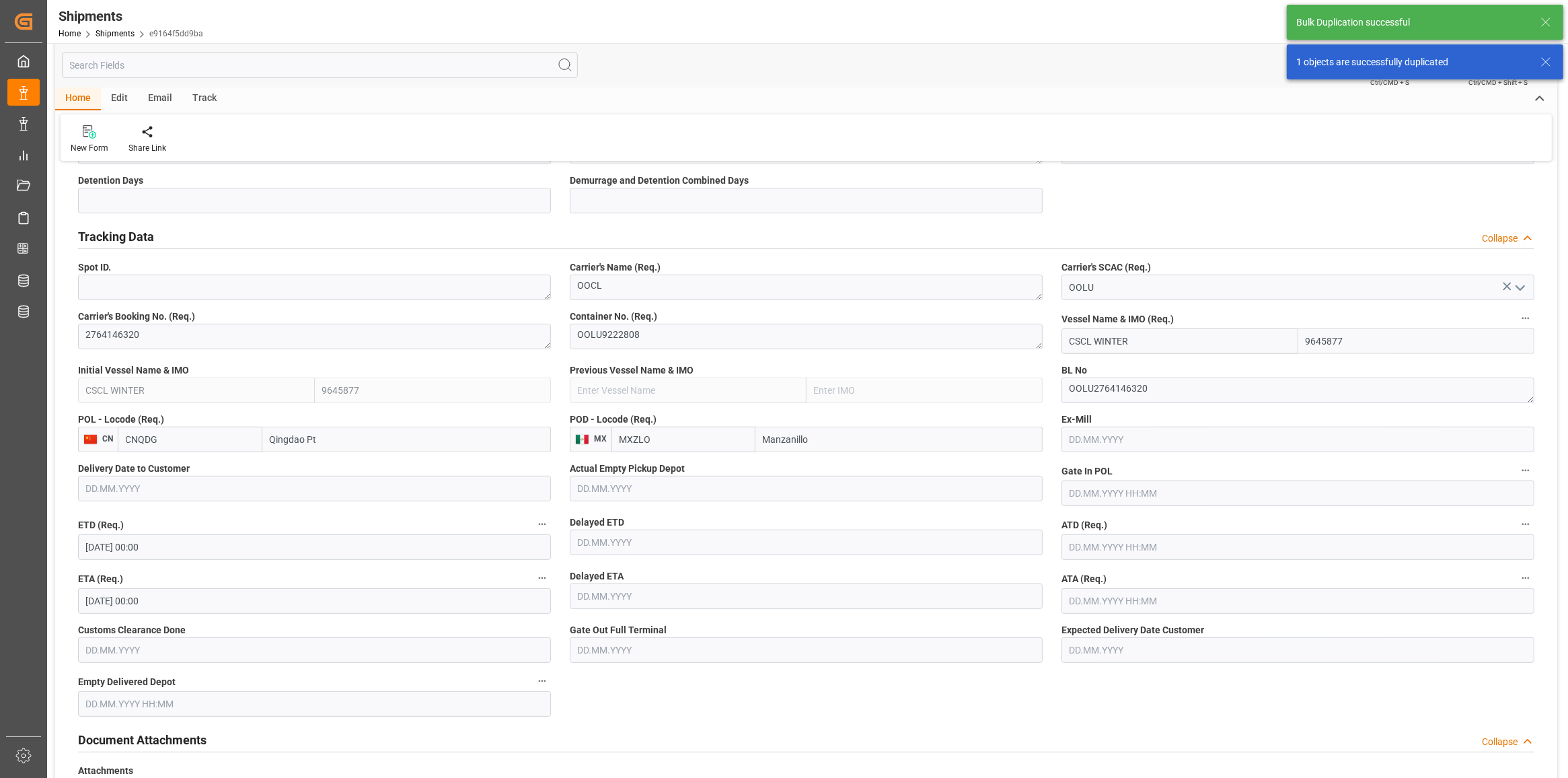
scroll to position [589, 0]
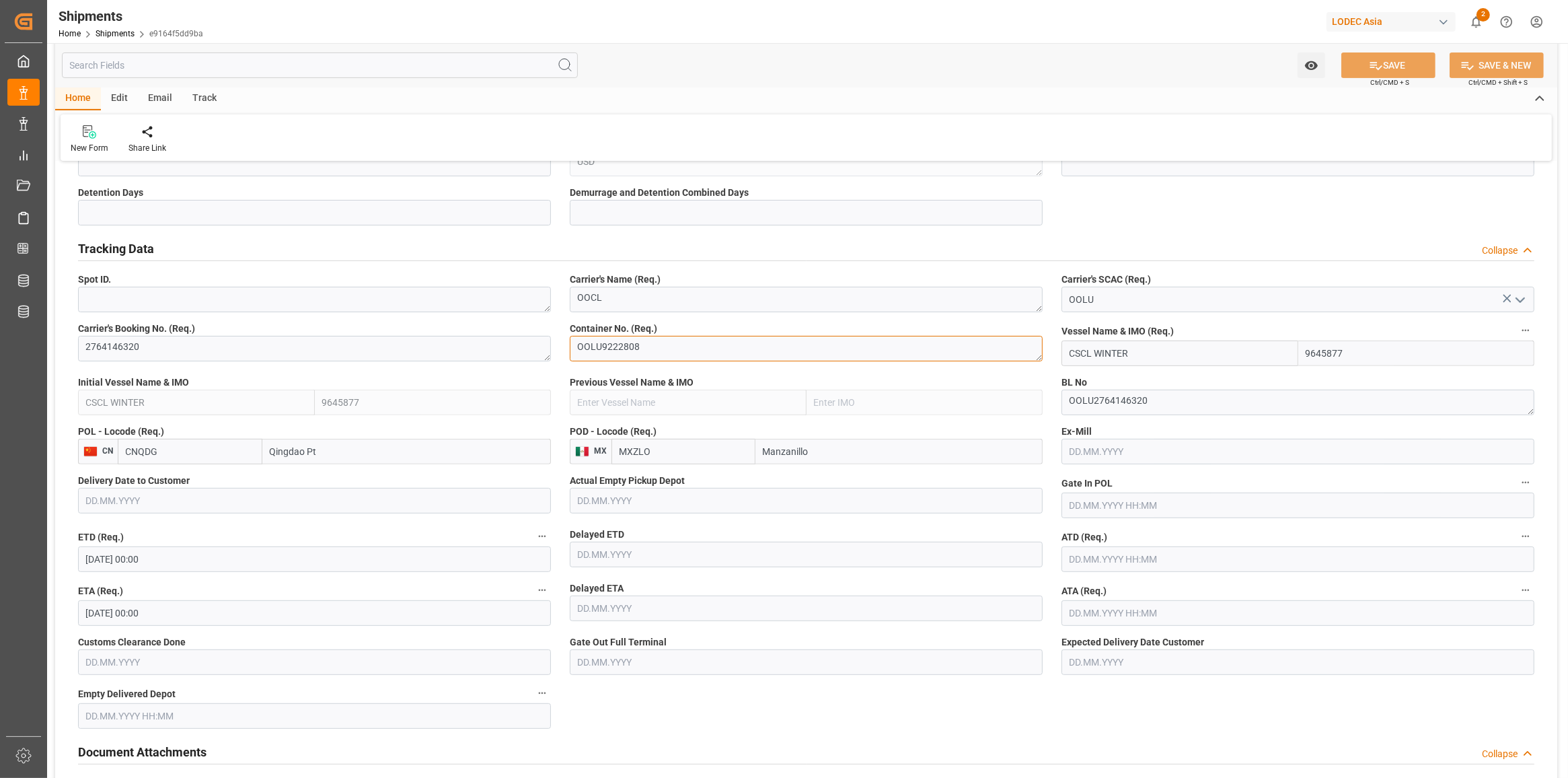
click at [703, 350] on textarea "OOLU9222808" at bounding box center [806, 348] width 472 height 26
type textarea "OOLU9927465"
click at [1377, 72] on button "SAVE" at bounding box center [1388, 65] width 94 height 26
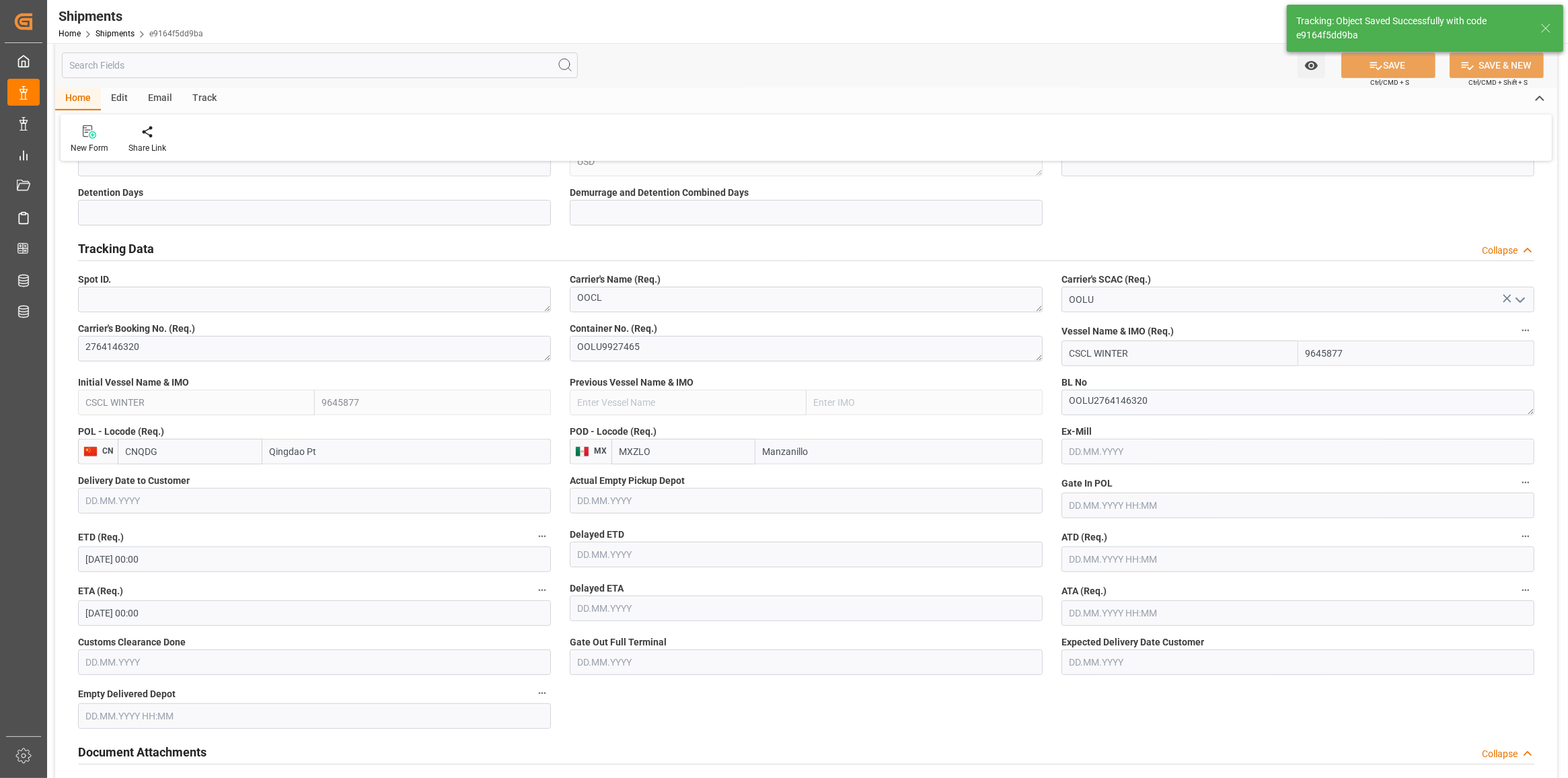
scroll to position [0, 0]
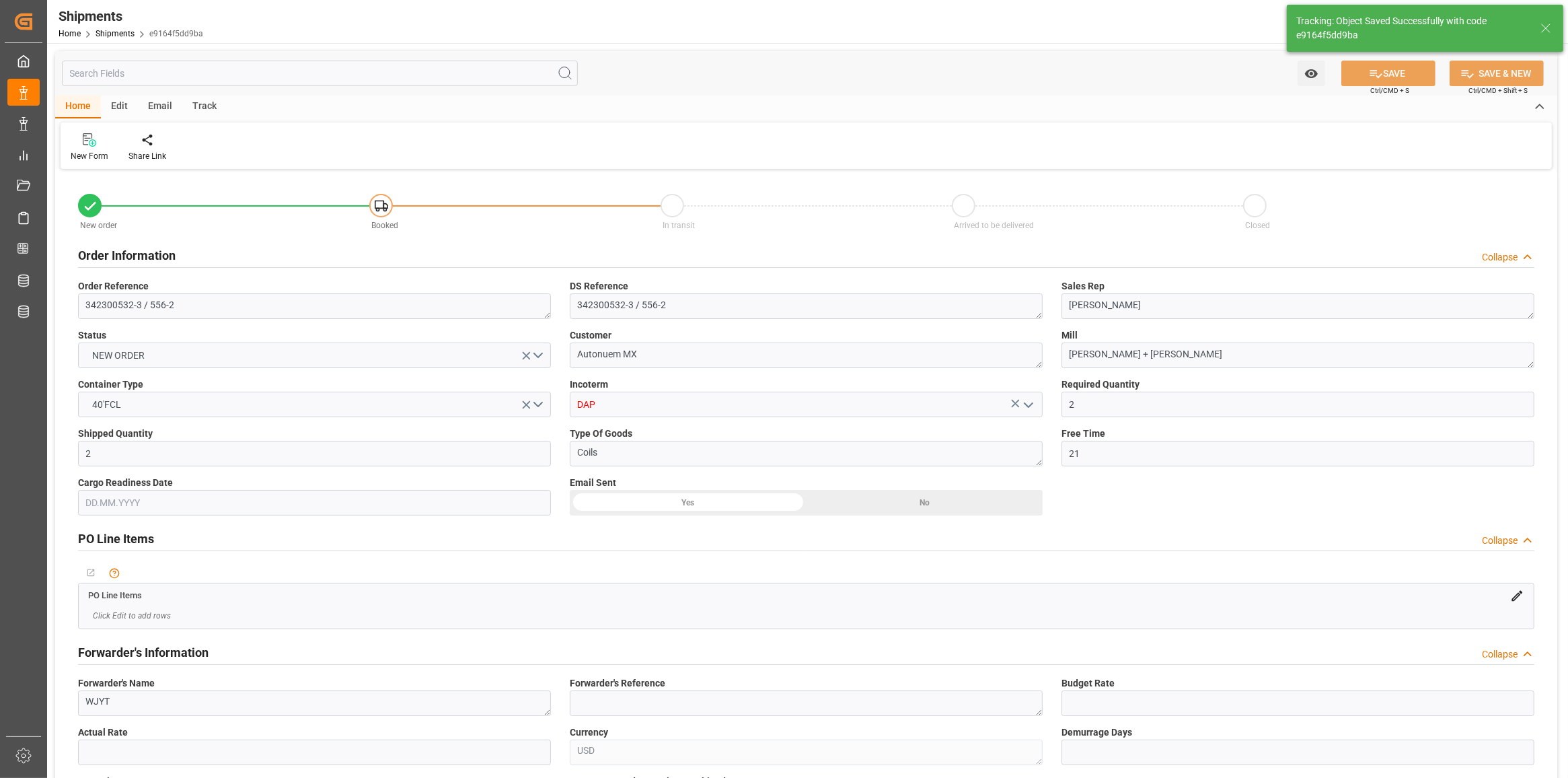
click at [210, 98] on div "Track" at bounding box center [204, 107] width 45 height 23
drag, startPoint x: 210, startPoint y: 98, endPoint x: 89, endPoint y: 159, distance: 135.5
click at [89, 159] on div "Tracking" at bounding box center [86, 156] width 32 height 12
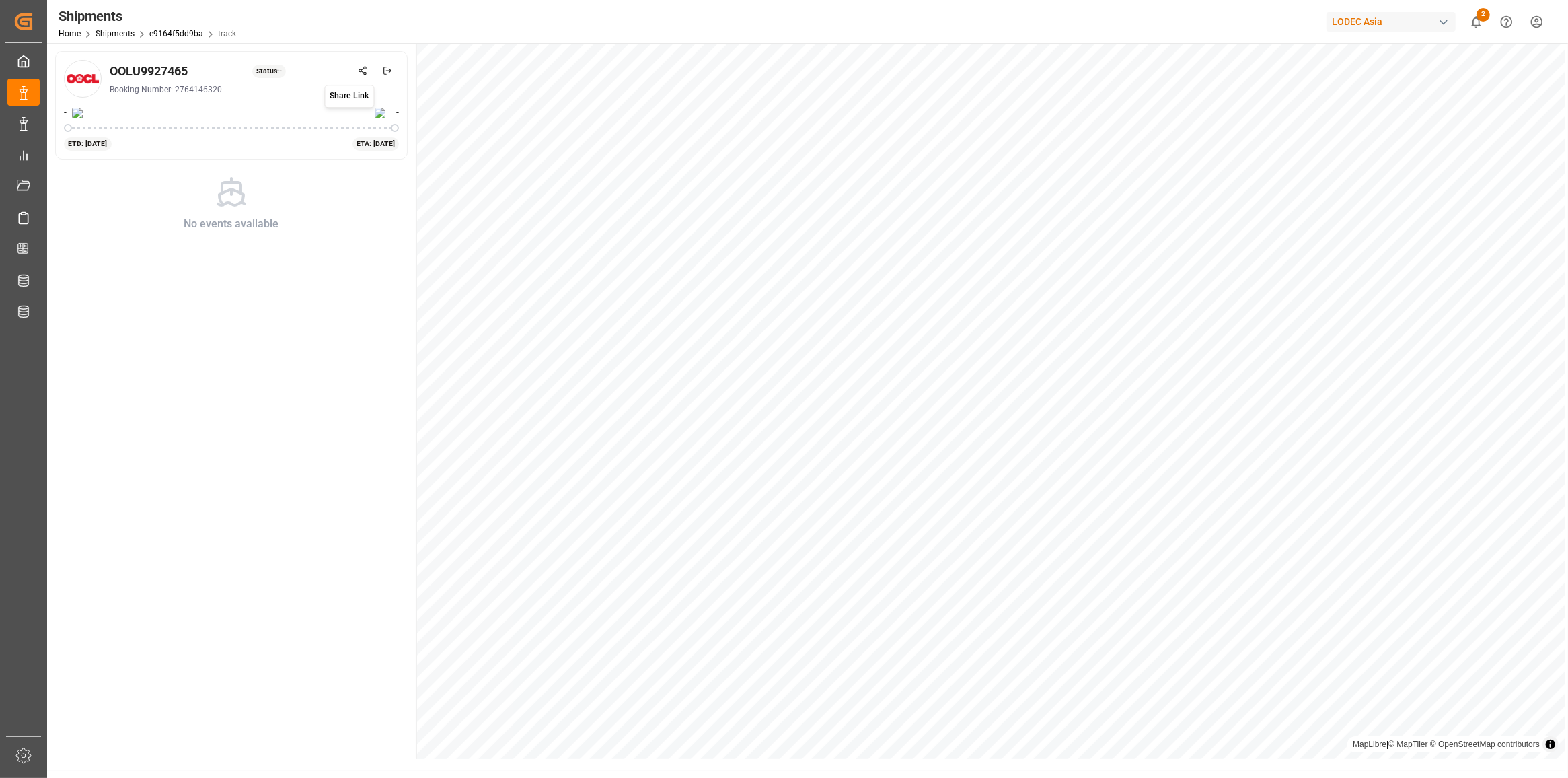
click at [364, 67] on icon at bounding box center [363, 70] width 9 height 9
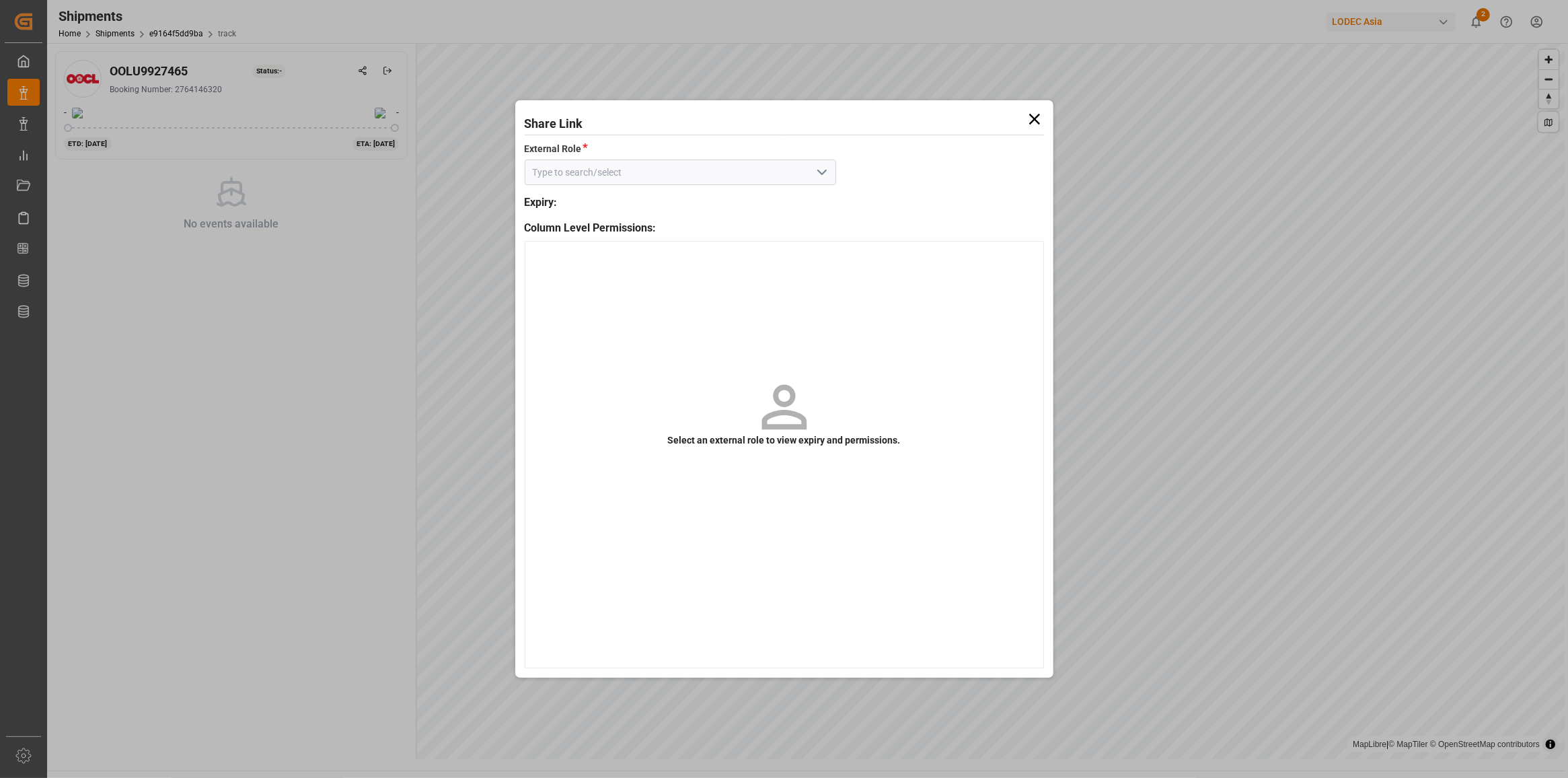
click at [834, 172] on input at bounding box center [680, 173] width 311 height 26
click at [829, 172] on button "open menu" at bounding box center [820, 173] width 20 height 21
click at [821, 173] on icon "close menu" at bounding box center [821, 172] width 16 height 16
click at [829, 169] on button "open menu" at bounding box center [820, 173] width 20 height 21
click at [709, 208] on div "Default tracking role - shipment" at bounding box center [680, 202] width 310 height 30
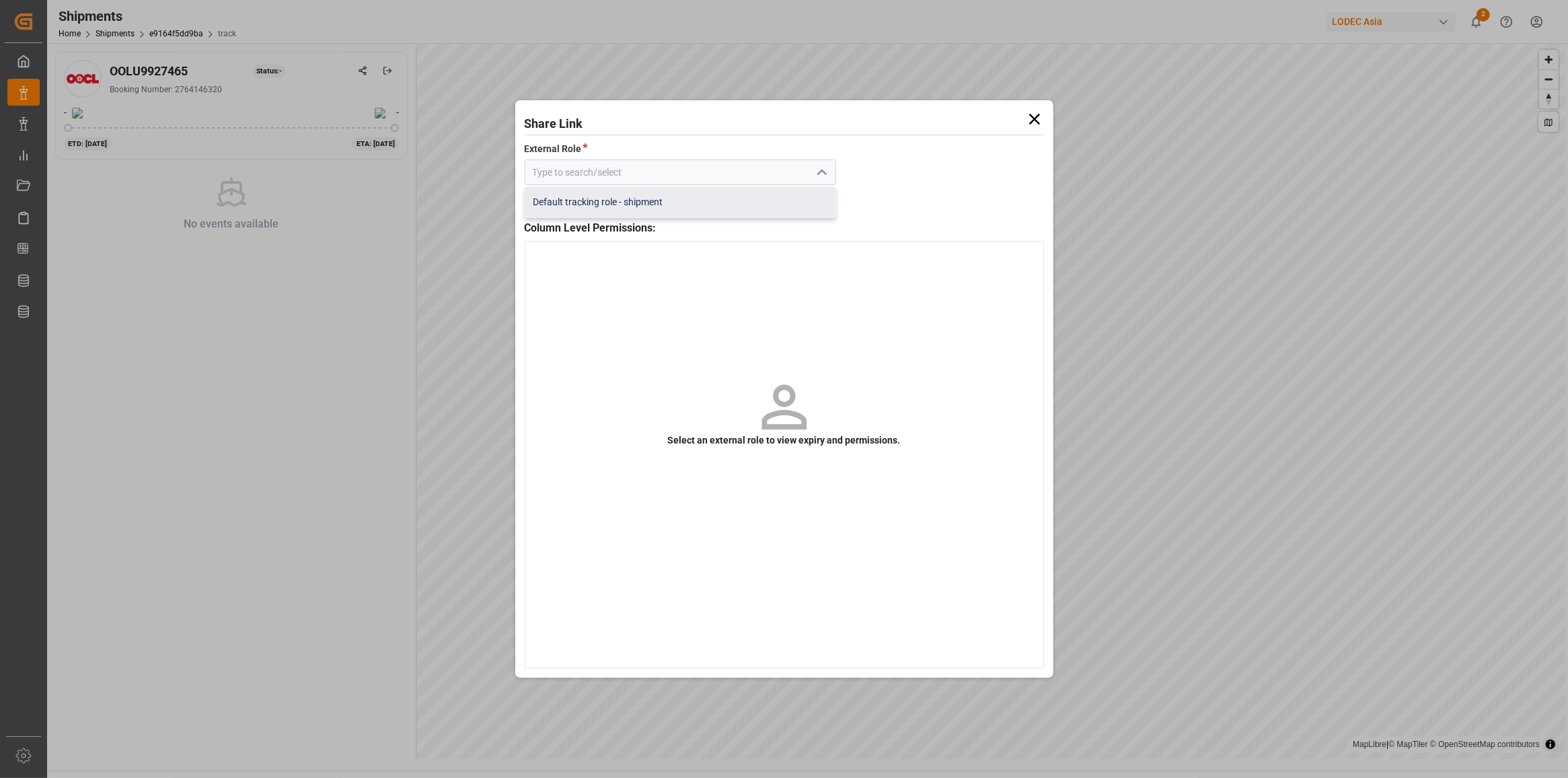
type input "Default tracking role - shipment"
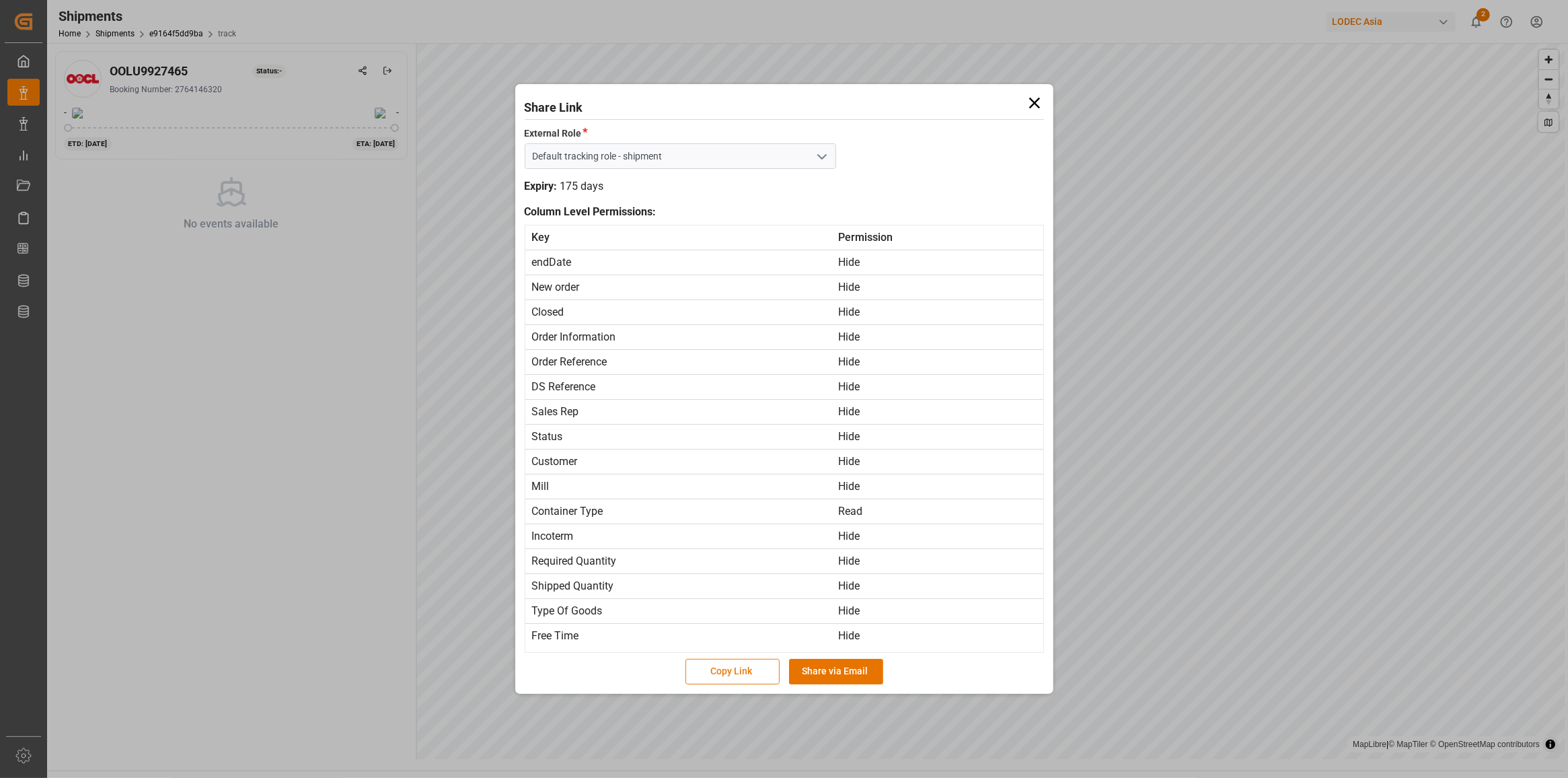
click at [719, 675] on button "Copy Link" at bounding box center [732, 672] width 94 height 26
click at [1041, 99] on icon at bounding box center [1034, 102] width 19 height 19
